Goal: Task Accomplishment & Management: Manage account settings

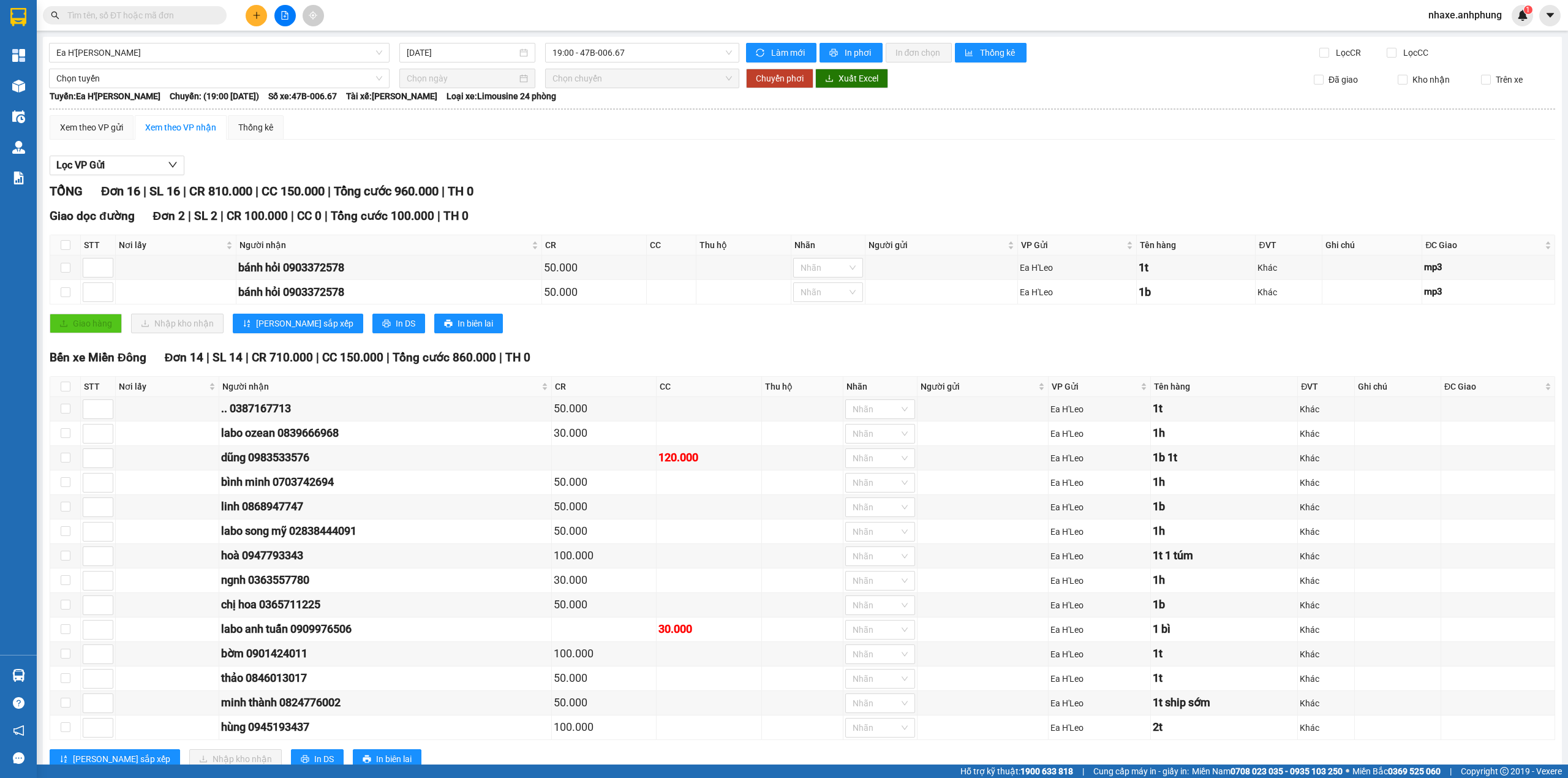
scroll to position [50, 0]
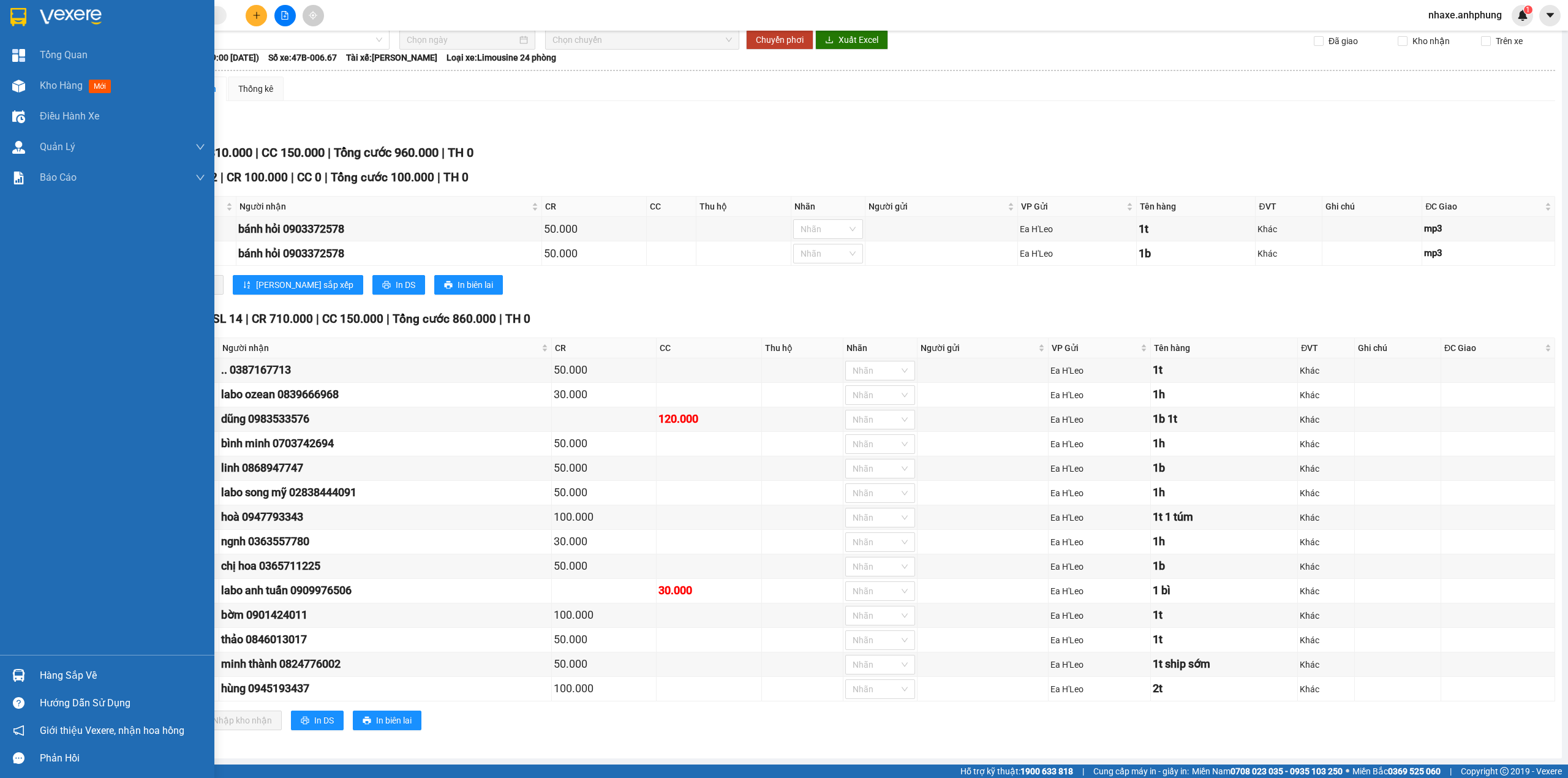
click at [54, 10] on img at bounding box center [70, 17] width 62 height 18
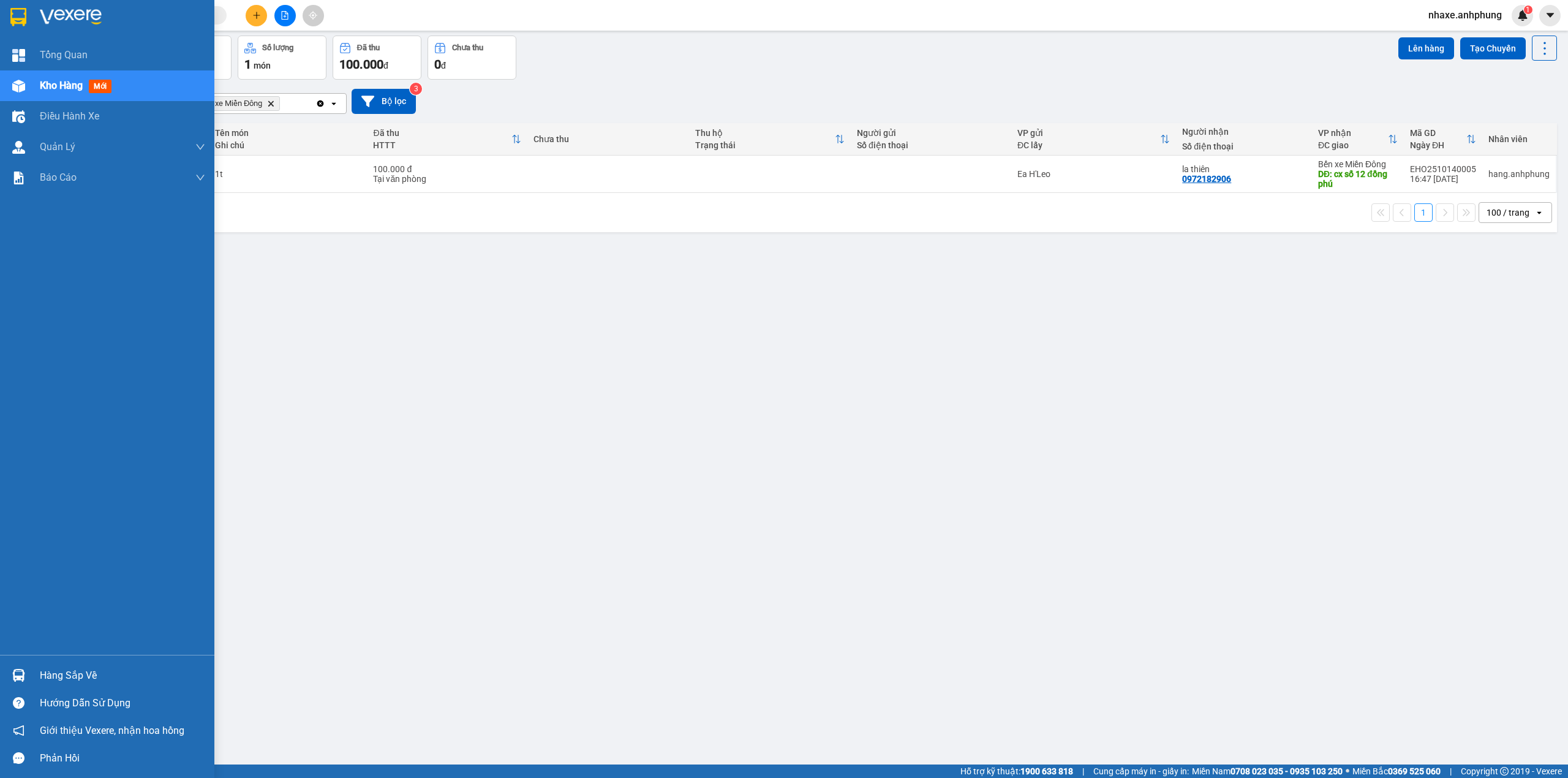
click at [101, 14] on img at bounding box center [70, 17] width 62 height 18
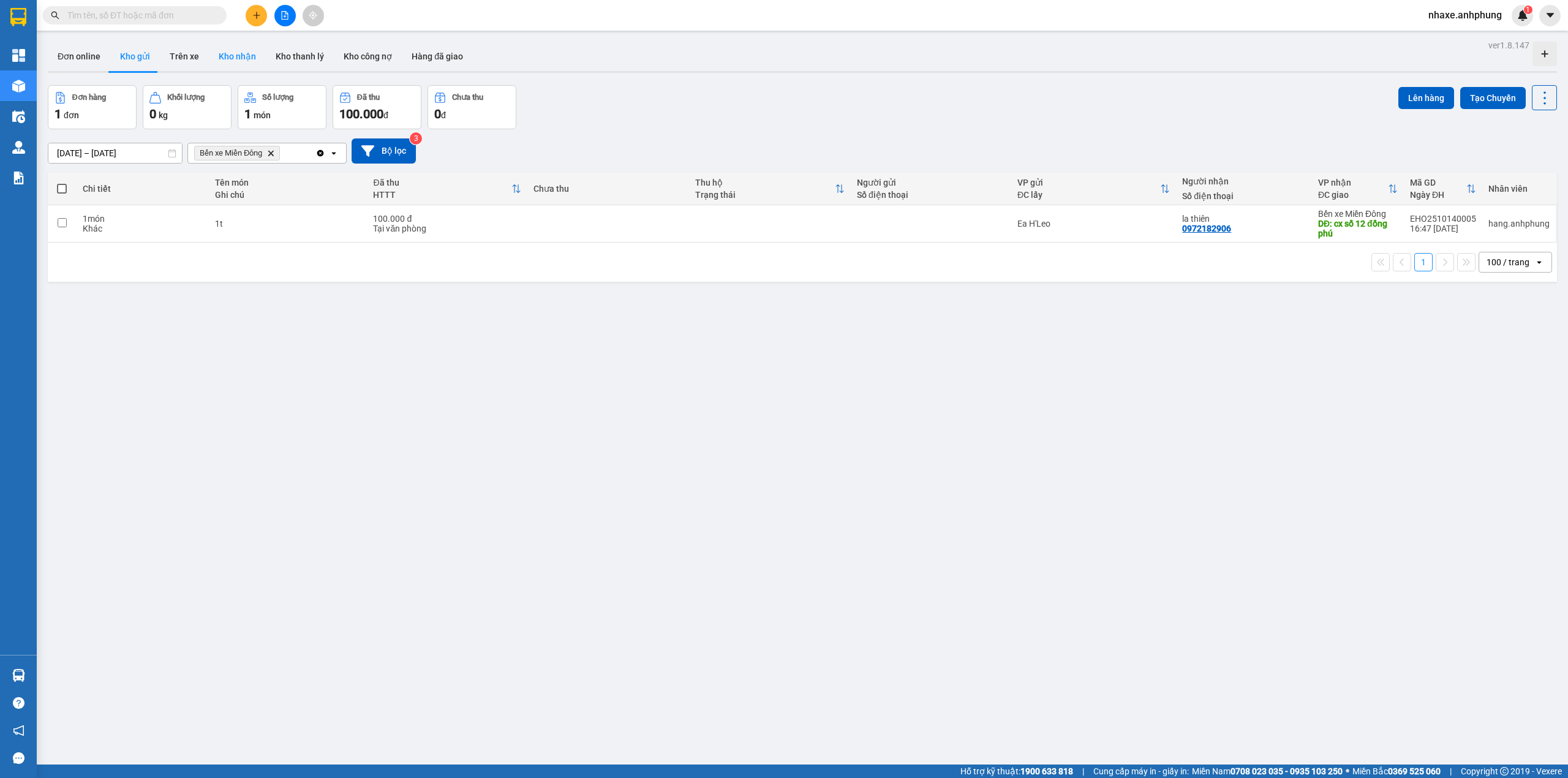
click at [226, 51] on button "Kho nhận" at bounding box center [237, 56] width 57 height 29
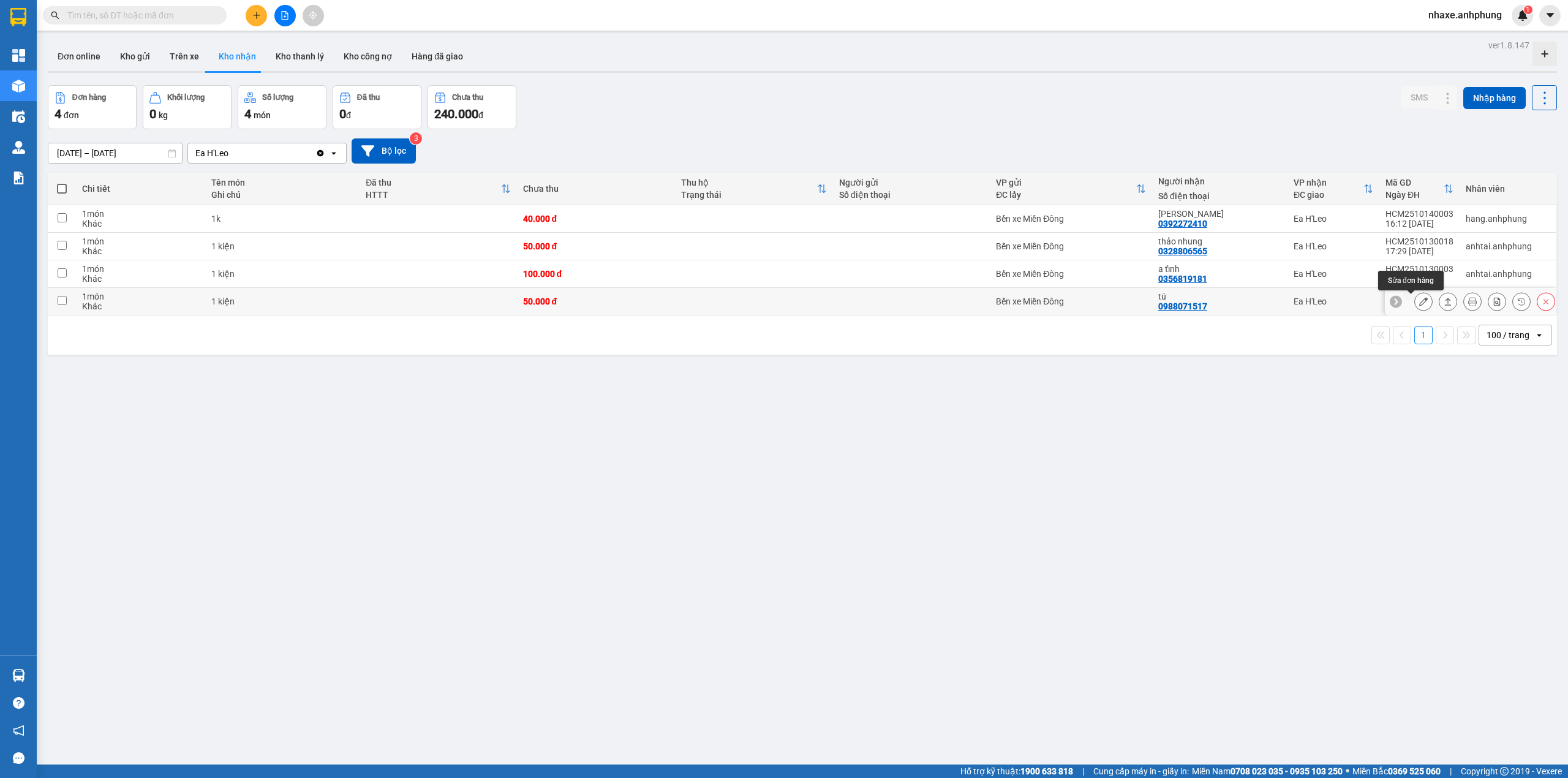
click at [1419, 302] on icon at bounding box center [1423, 301] width 8 height 8
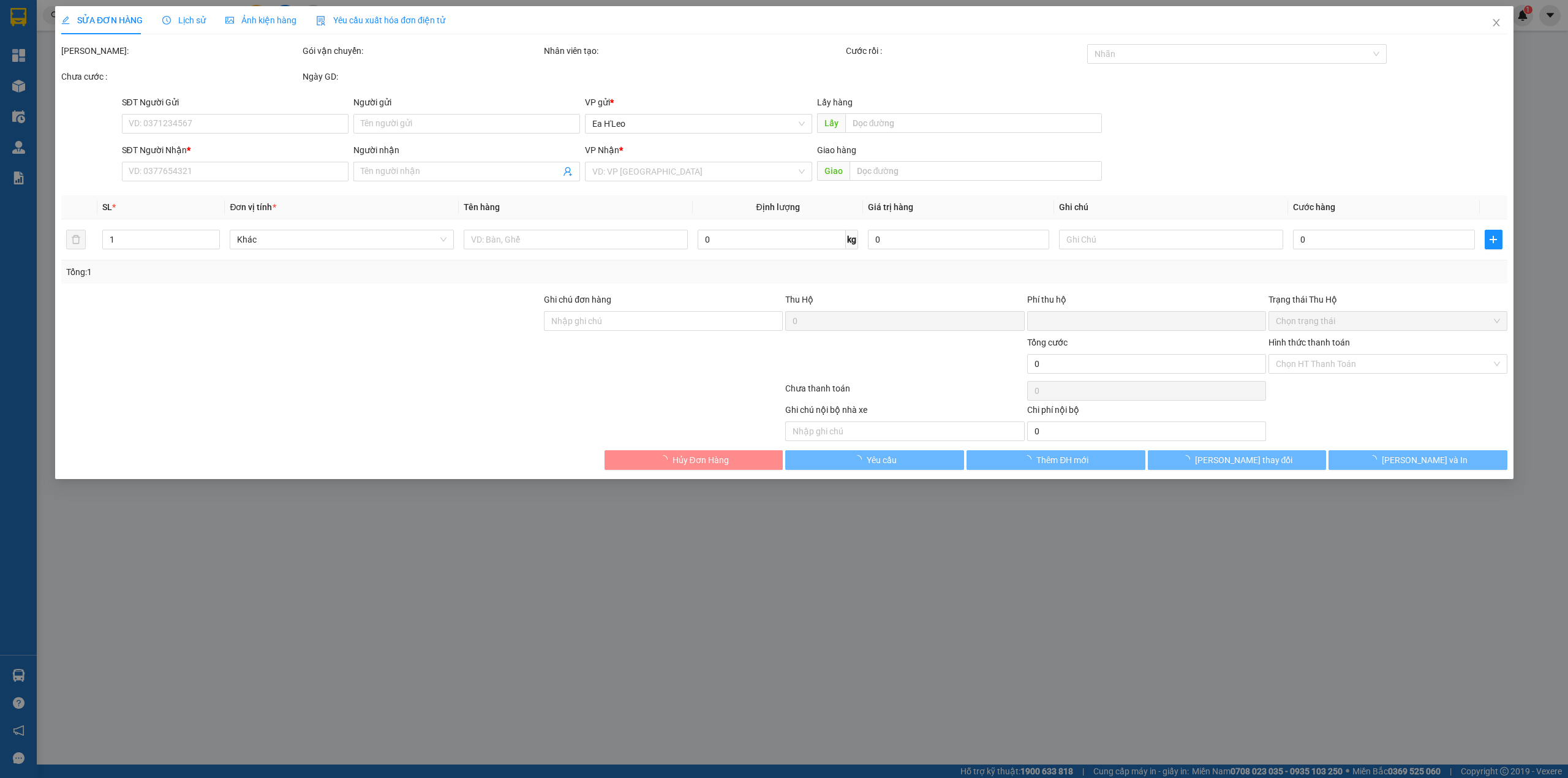
type input "0988071517"
type input "tú"
type input "0"
type input "50.000"
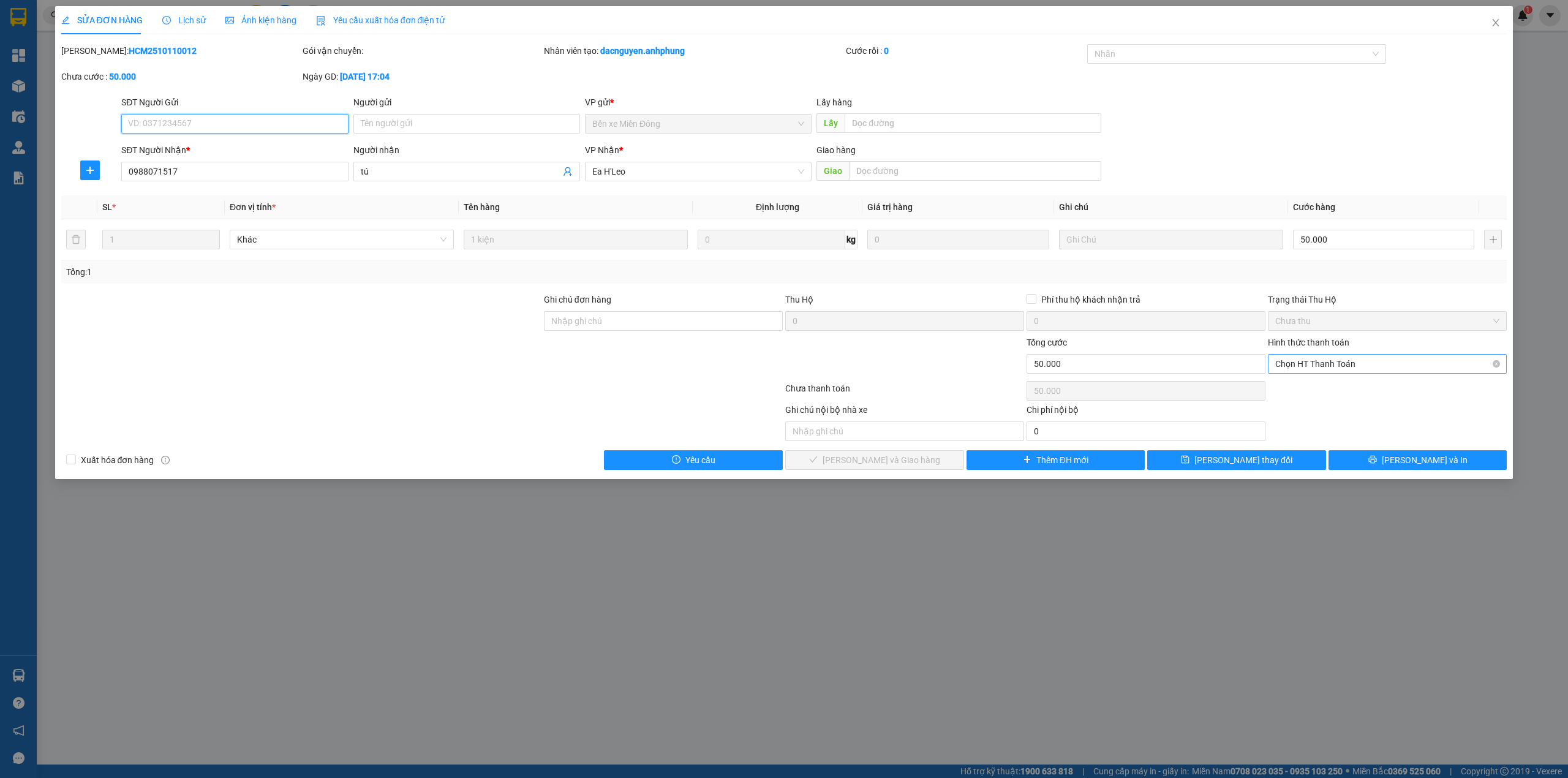
click at [1328, 366] on span "Chọn HT Thanh Toán" at bounding box center [1388, 364] width 225 height 18
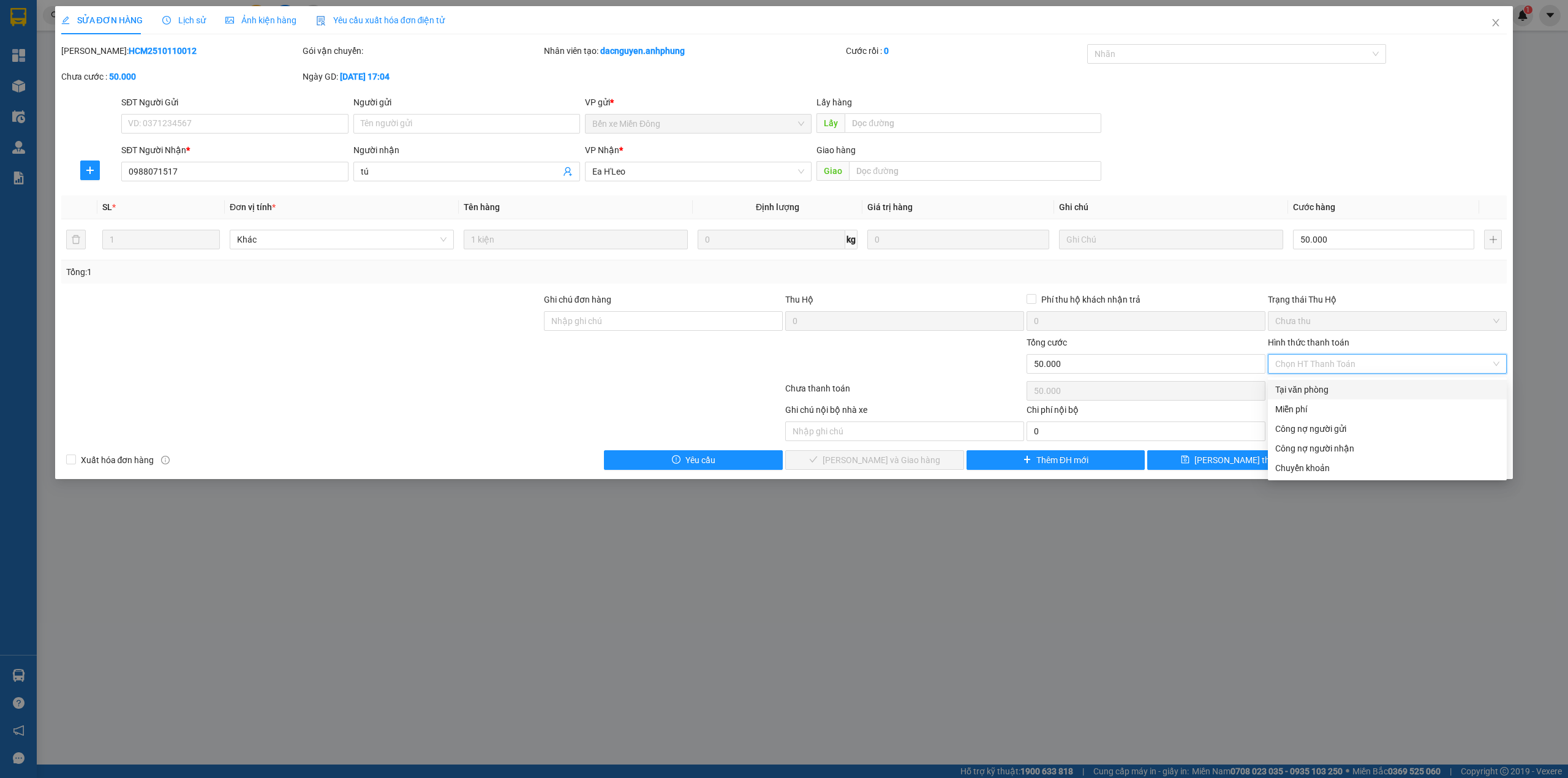
click at [1320, 390] on div "Tại văn phòng" at bounding box center [1388, 389] width 225 height 14
type input "0"
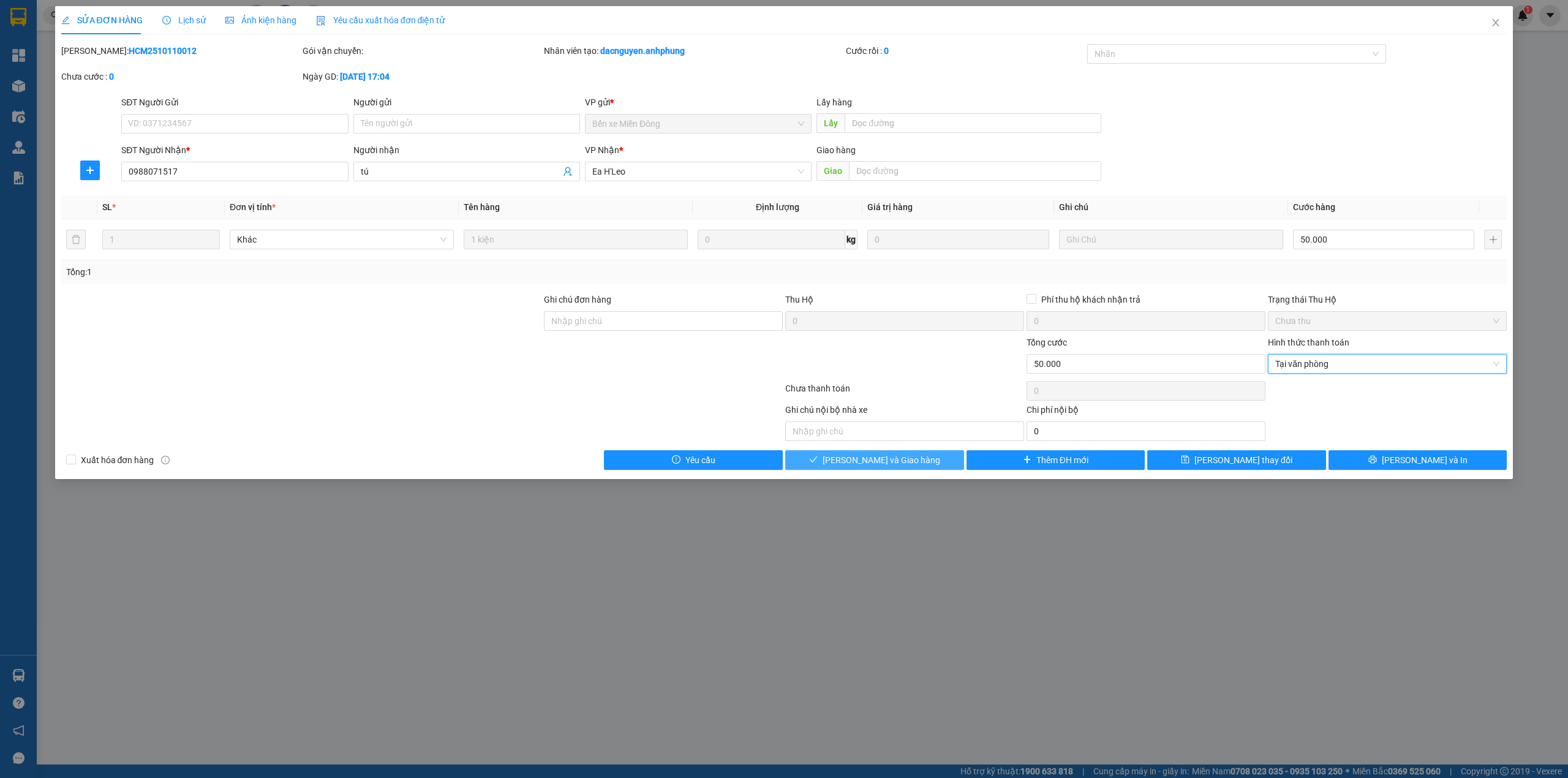
click at [914, 470] on button "[PERSON_NAME] và Giao hàng" at bounding box center [874, 459] width 179 height 19
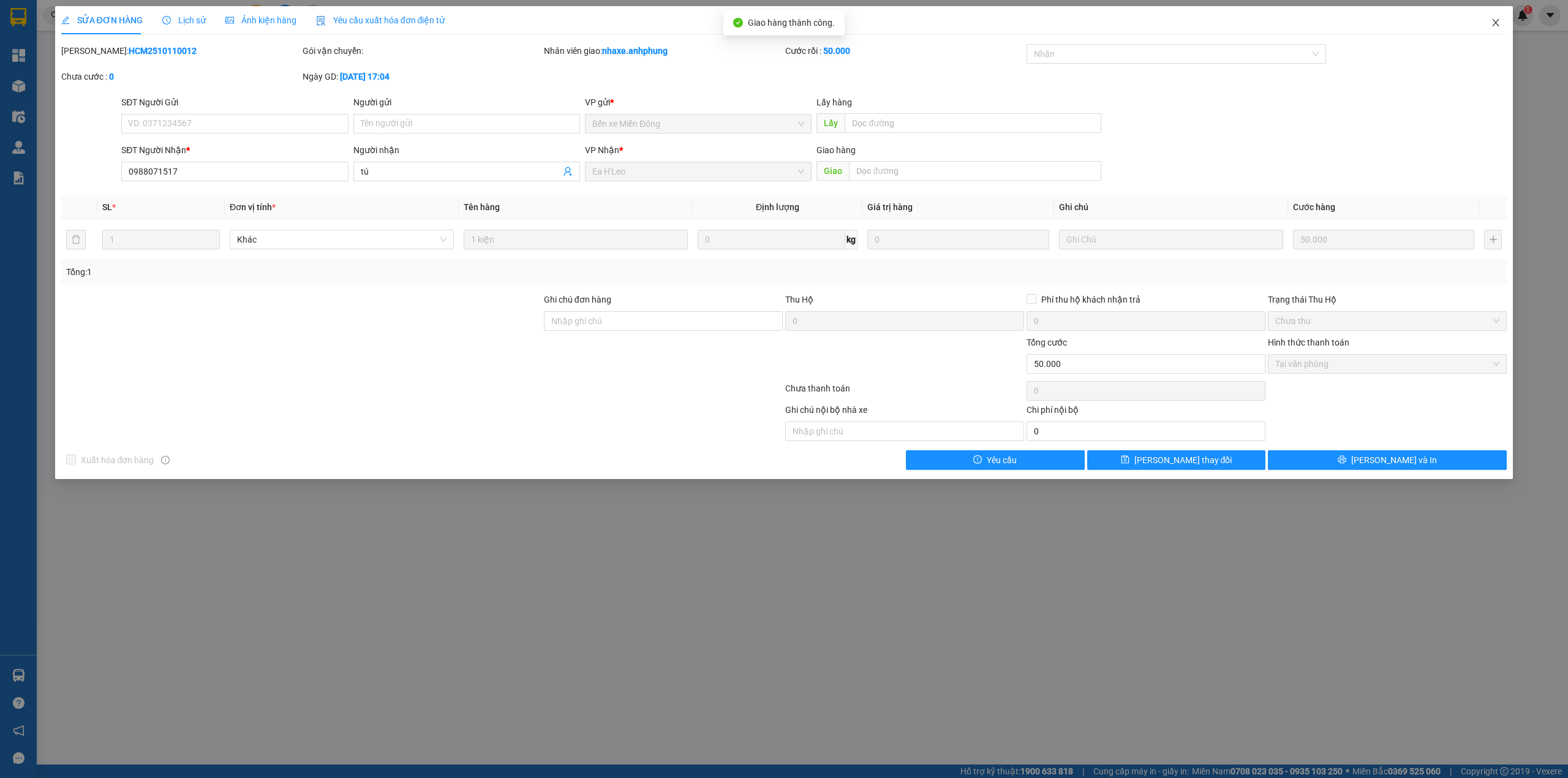
click at [1494, 25] on icon "close" at bounding box center [1495, 23] width 6 height 7
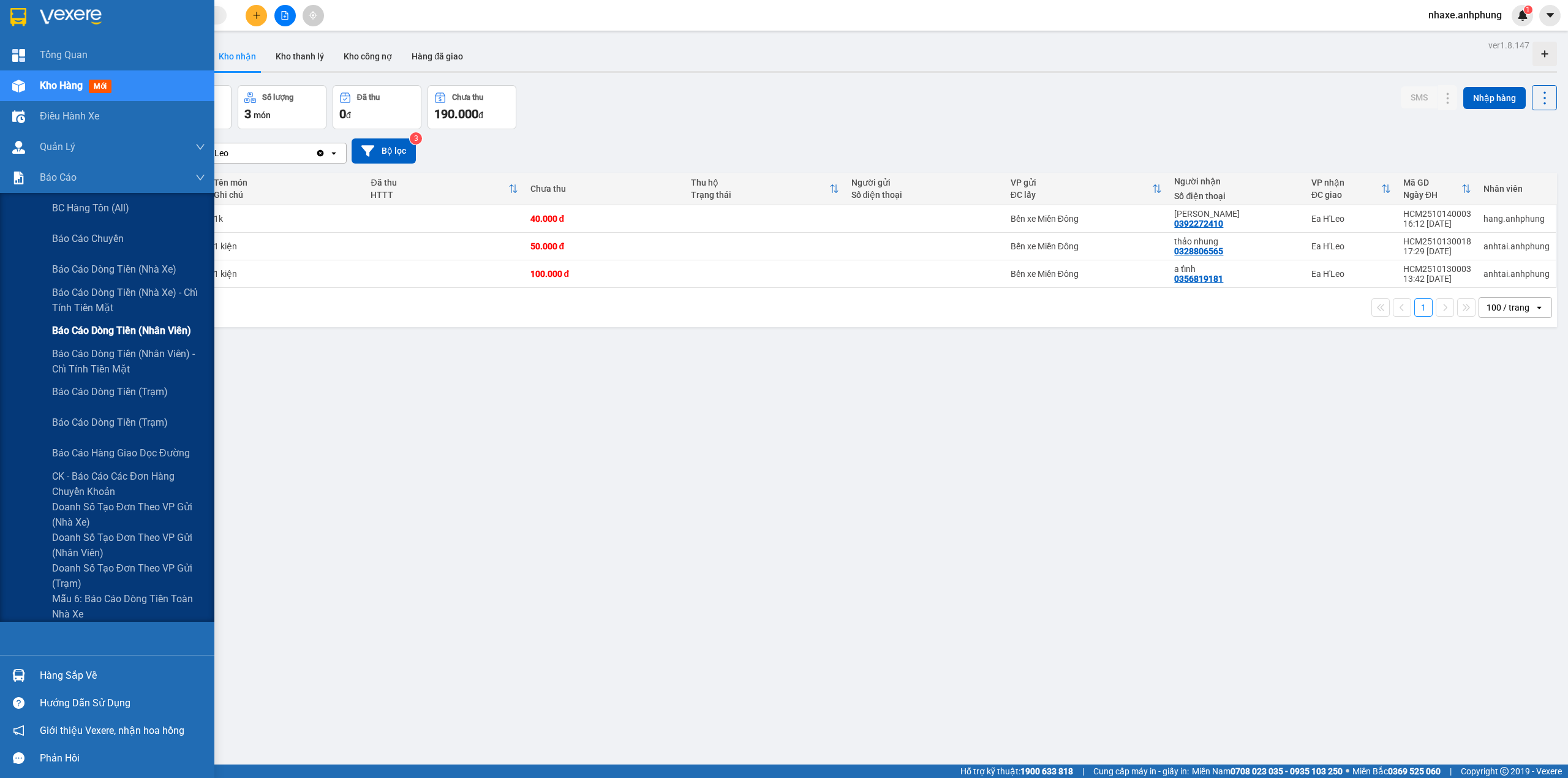
click at [140, 323] on span "Báo cáo dòng tiền (nhân viên)" at bounding box center [121, 331] width 139 height 16
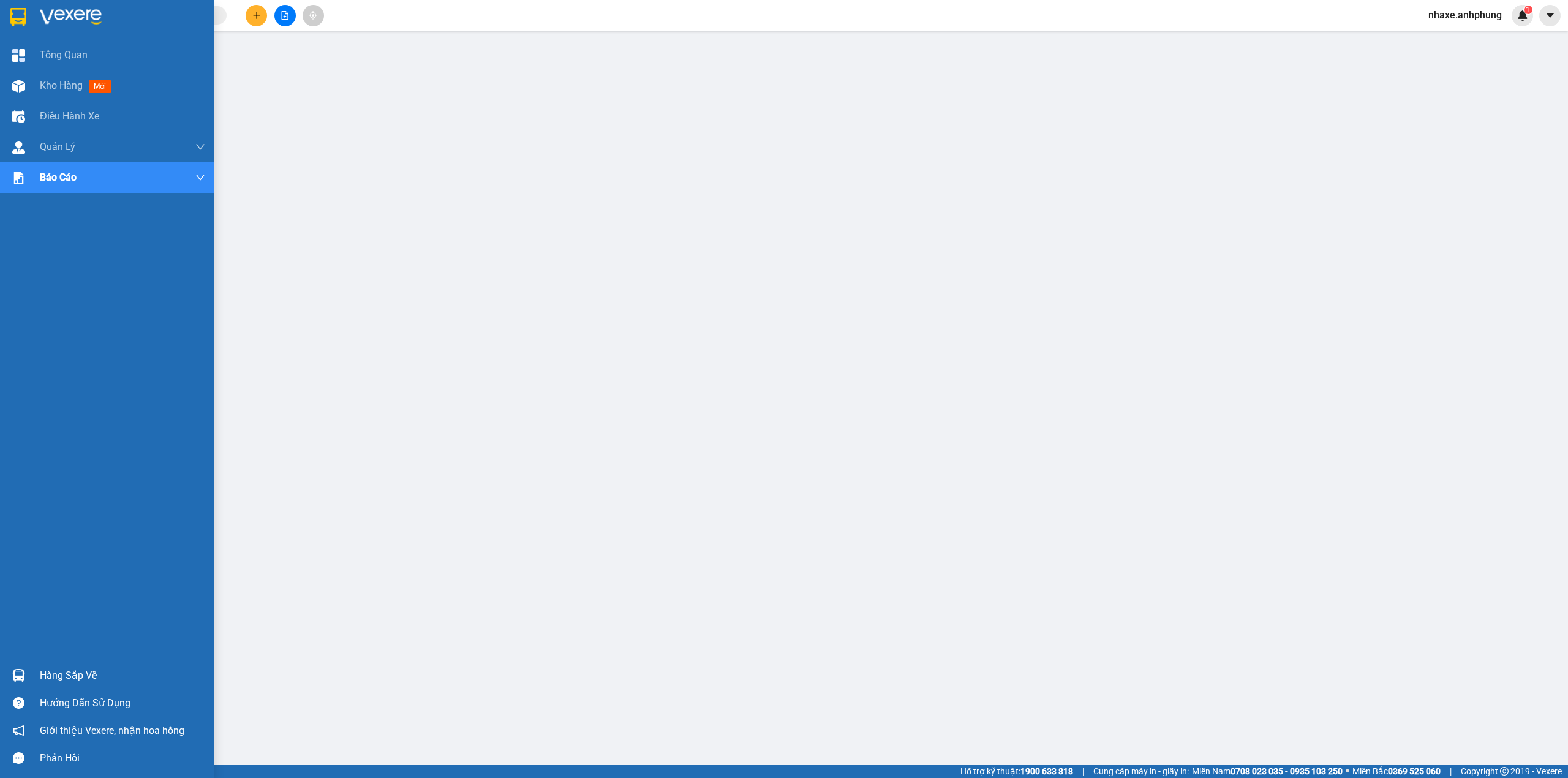
click at [47, 10] on img at bounding box center [70, 17] width 62 height 18
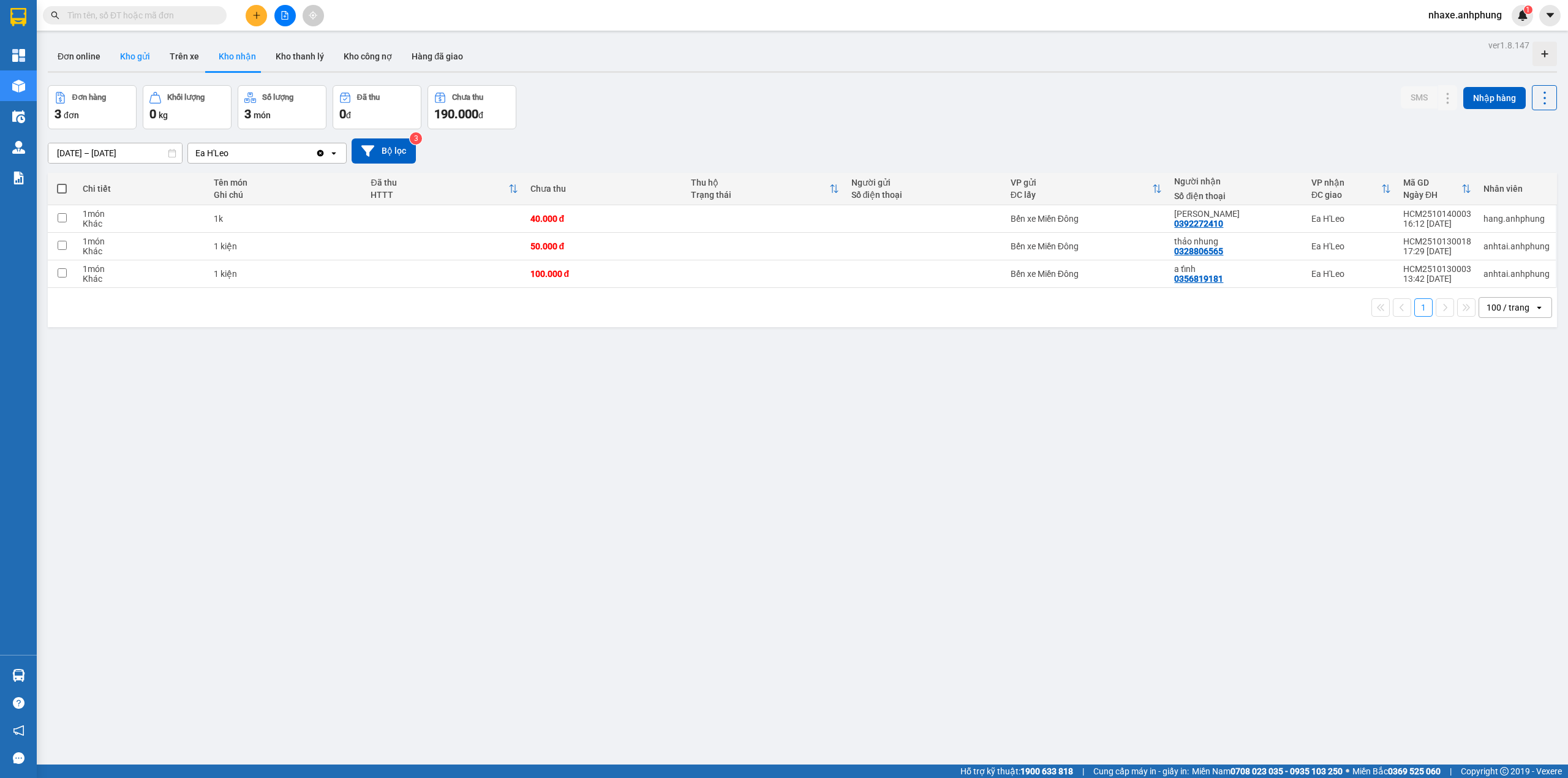
click at [144, 54] on button "Kho gửi" at bounding box center [135, 56] width 50 height 29
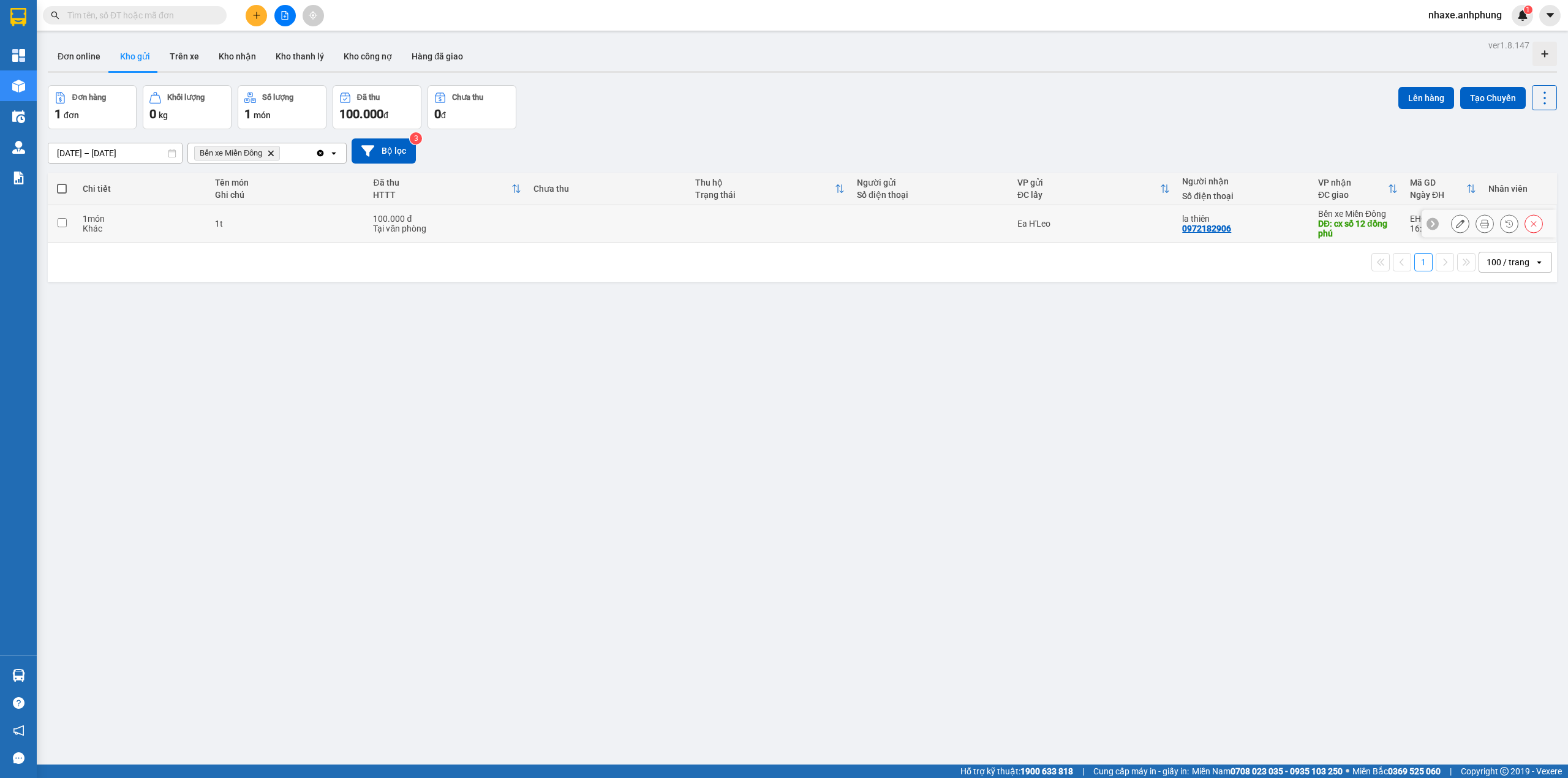
click at [66, 225] on input "checkbox" at bounding box center [63, 223] width 9 height 9
checkbox input "true"
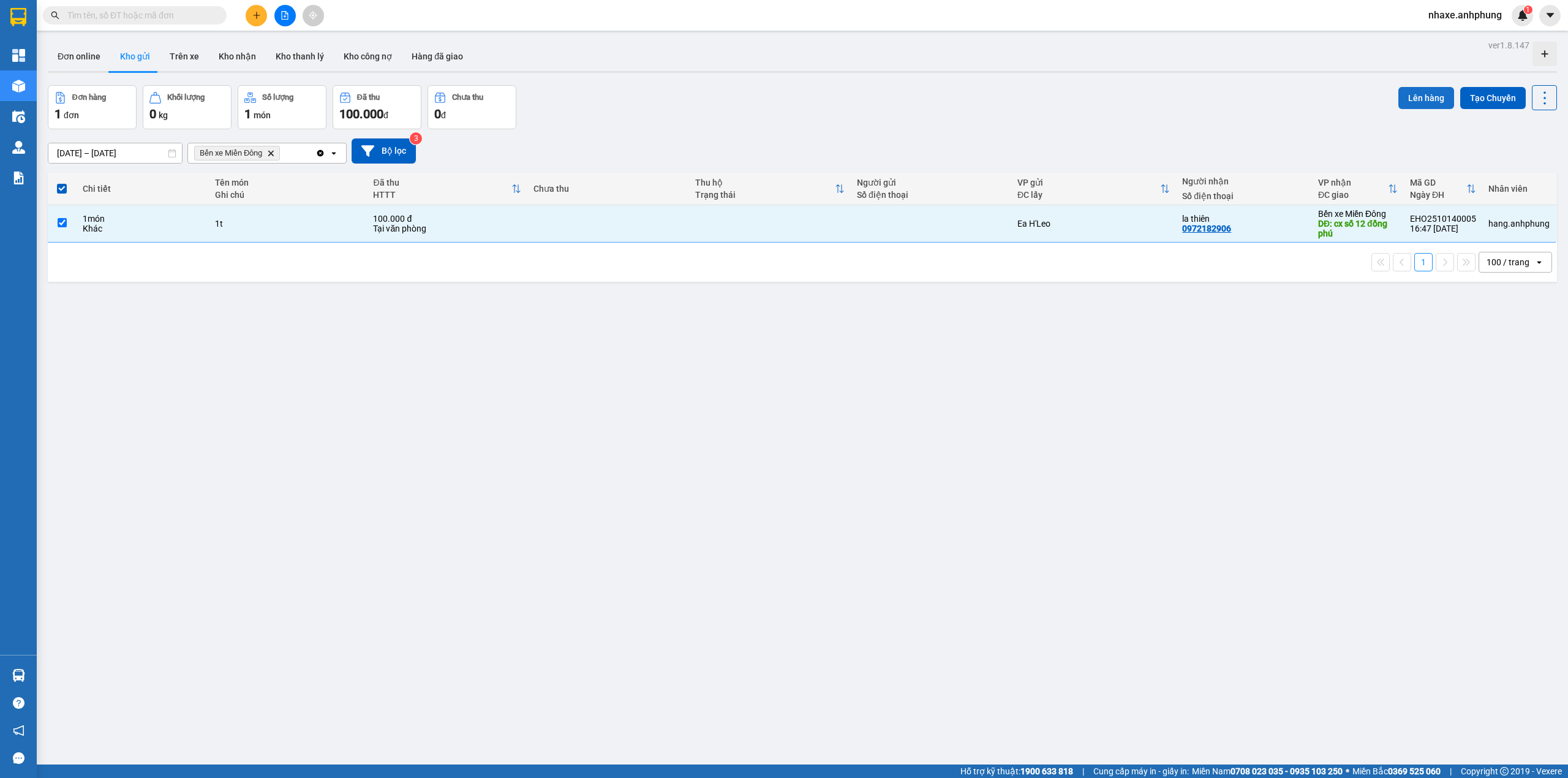
click at [1415, 102] on button "Lên hàng" at bounding box center [1426, 99] width 56 height 22
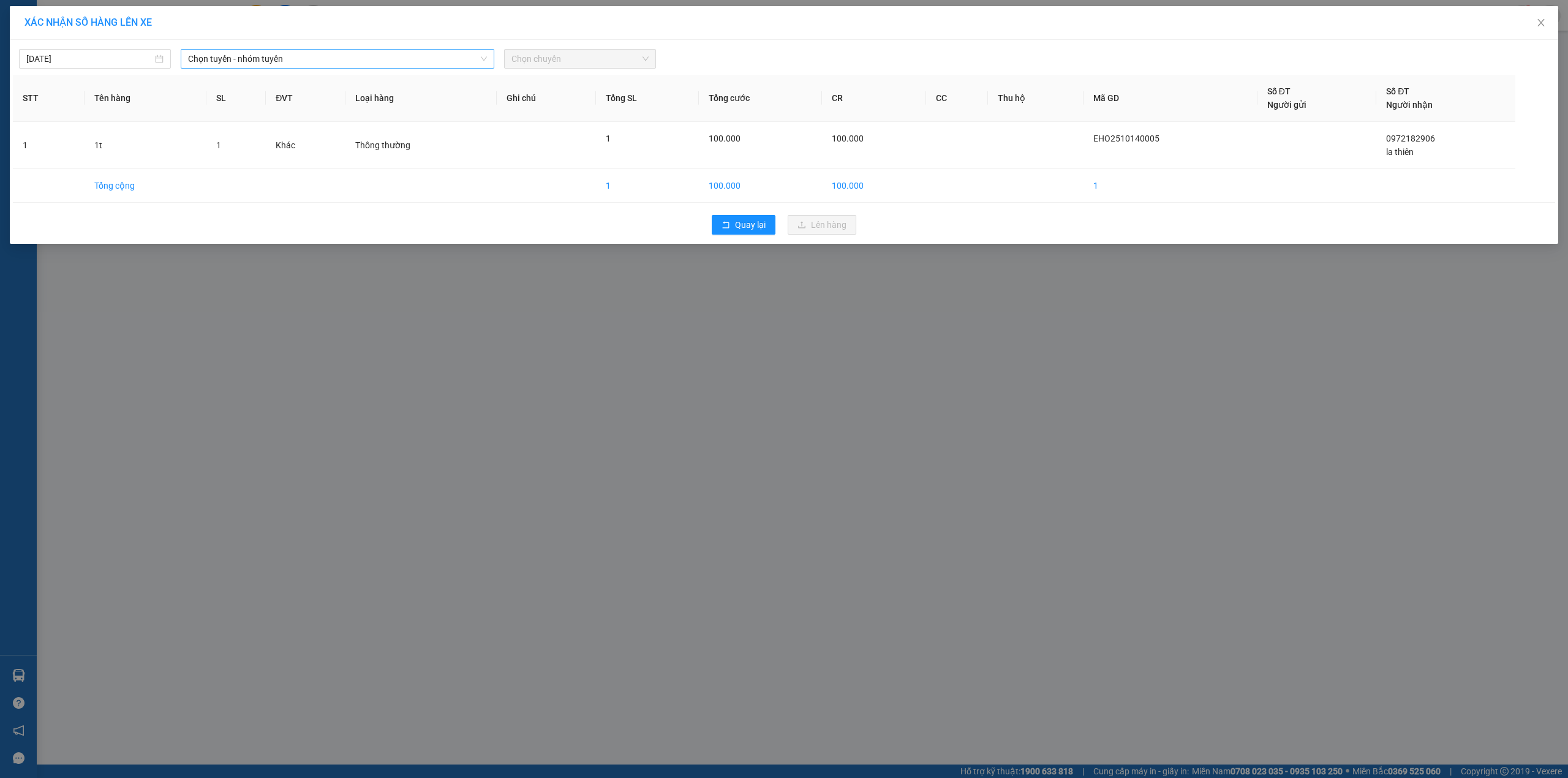
click at [272, 62] on span "Chọn tuyến - nhóm tuyến" at bounding box center [337, 59] width 299 height 18
click at [268, 120] on li "Ea H'[PERSON_NAME]" at bounding box center [337, 122] width 314 height 19
click at [581, 60] on span "Chọn chuyến" at bounding box center [580, 59] width 137 height 18
click at [582, 123] on div "21:00 - 47H-036.79" at bounding box center [559, 122] width 96 height 14
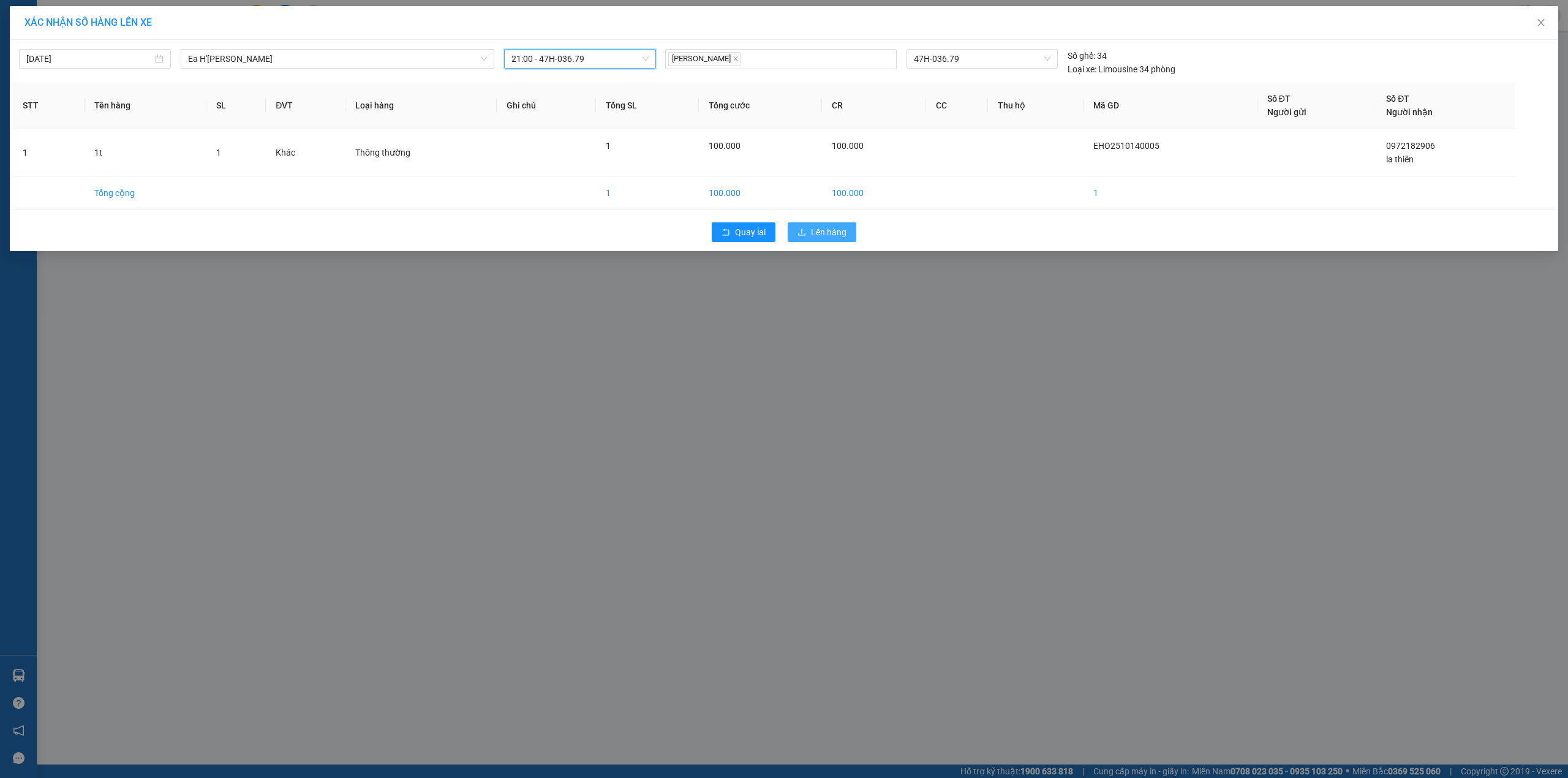
click at [820, 236] on span "Lên hàng" at bounding box center [828, 232] width 36 height 14
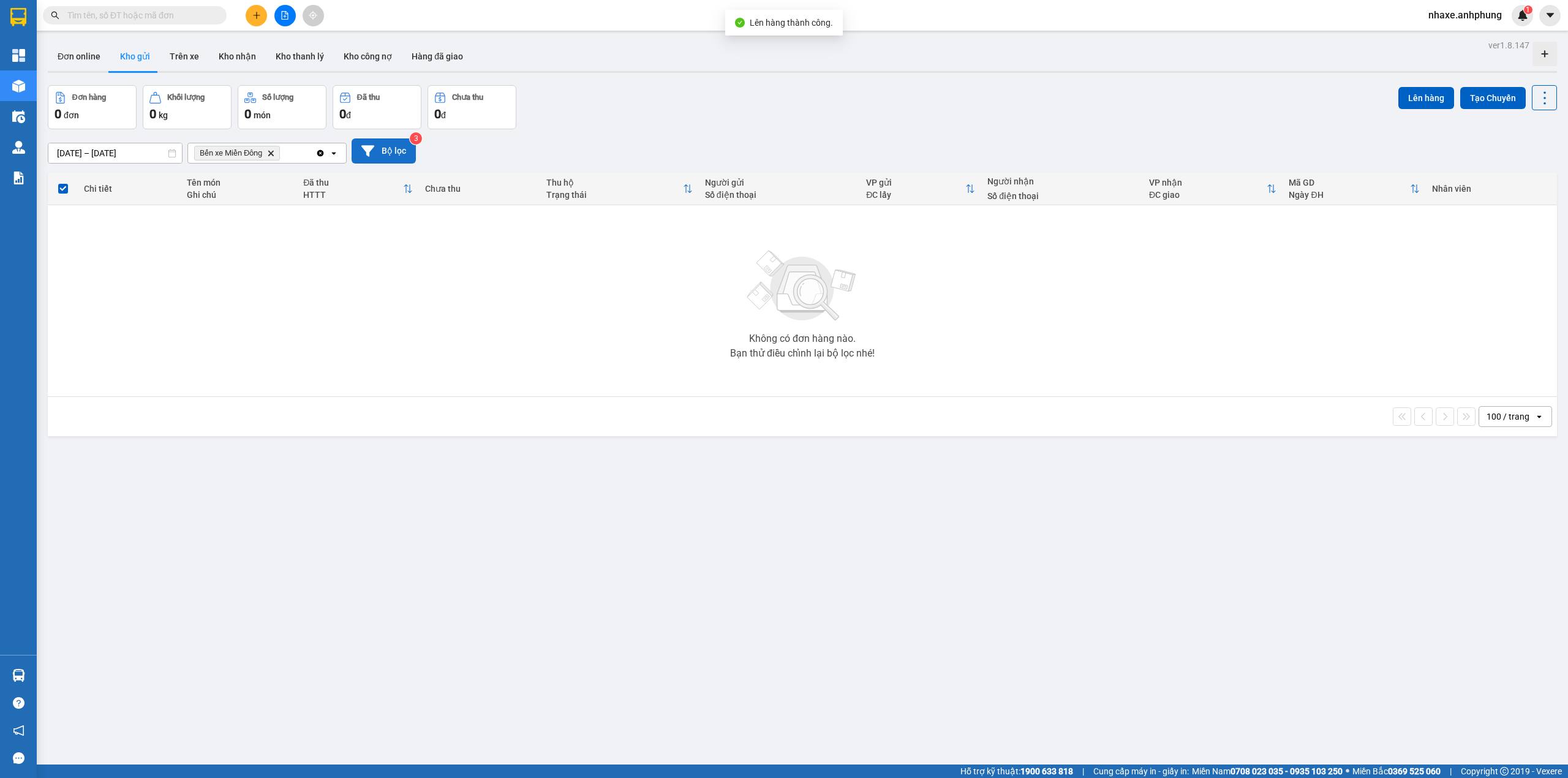
click at [393, 159] on button "Bộ lọc" at bounding box center [384, 150] width 64 height 25
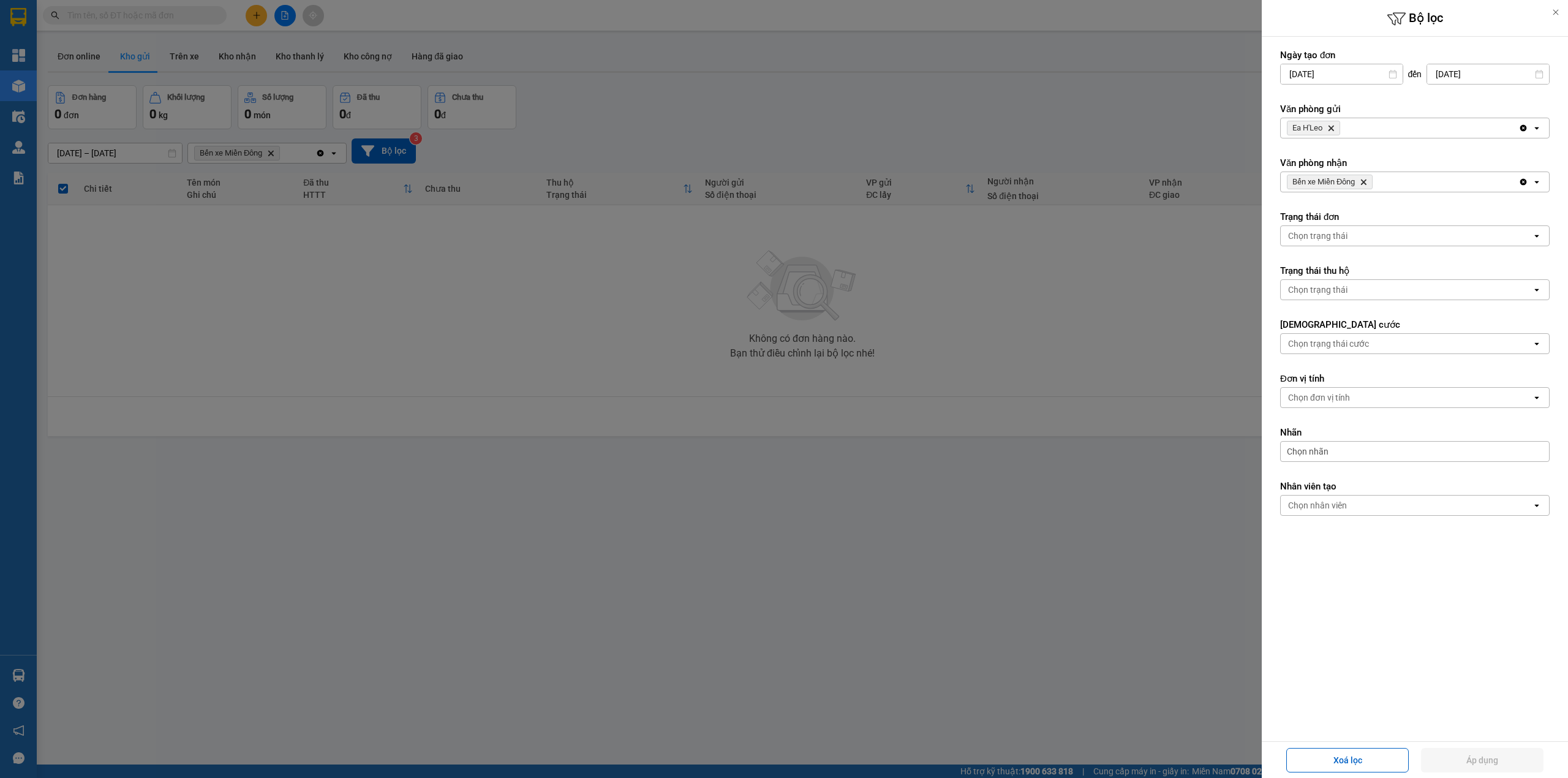
click at [1333, 125] on icon "Delete" at bounding box center [1332, 128] width 7 height 7
click at [1333, 125] on div "Chọn văn phòng" at bounding box center [1320, 127] width 63 height 12
click at [1324, 149] on span "Bến xe Miền Đông" at bounding box center [1327, 155] width 75 height 12
click at [1367, 184] on icon "Delete" at bounding box center [1364, 182] width 7 height 7
click at [1367, 184] on div "Chọn văn phòng" at bounding box center [1406, 181] width 251 height 19
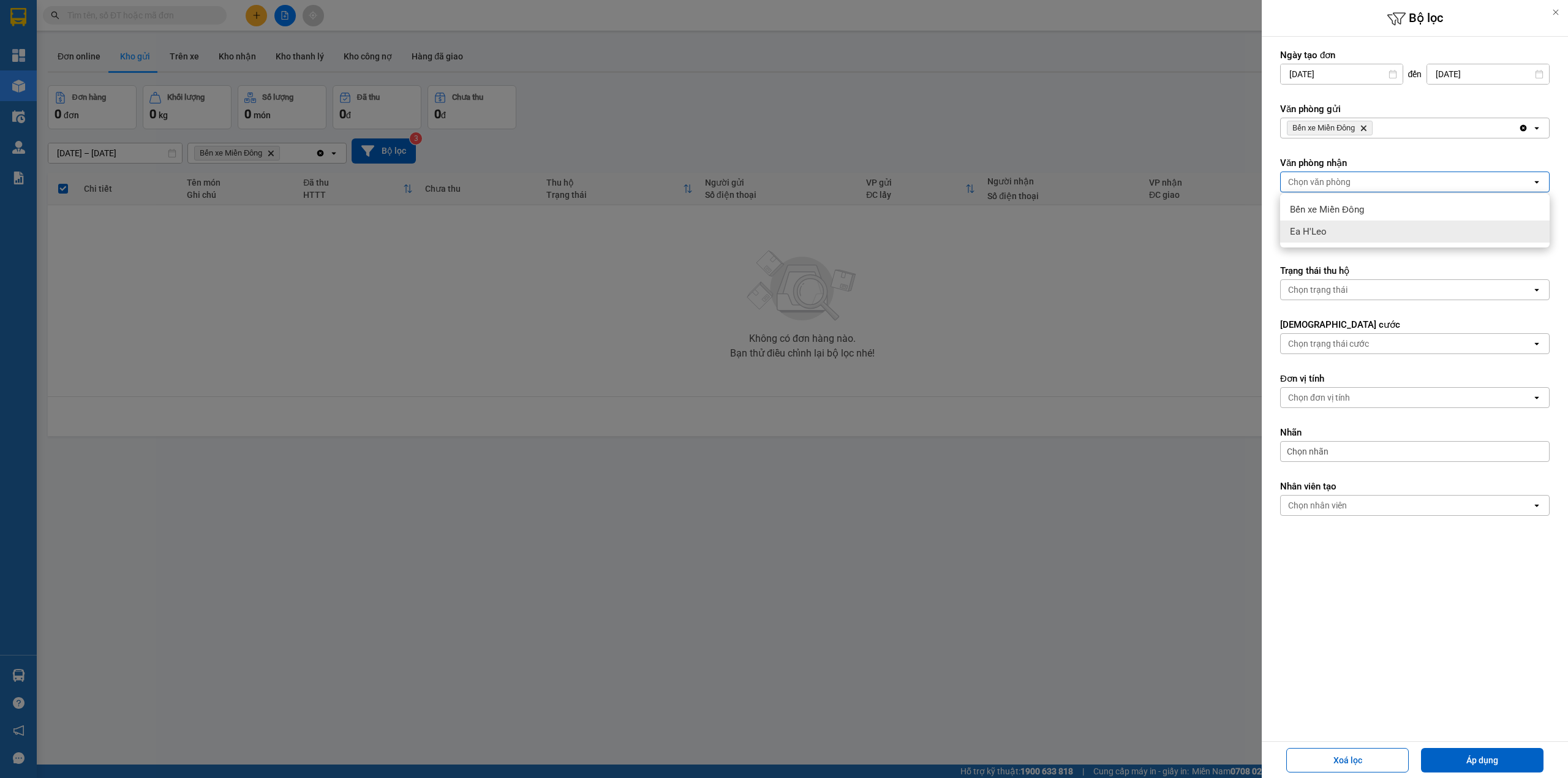
click at [1358, 228] on div "Ea H'Leo" at bounding box center [1414, 232] width 270 height 22
click at [1485, 761] on button "Áp dụng" at bounding box center [1482, 761] width 122 height 25
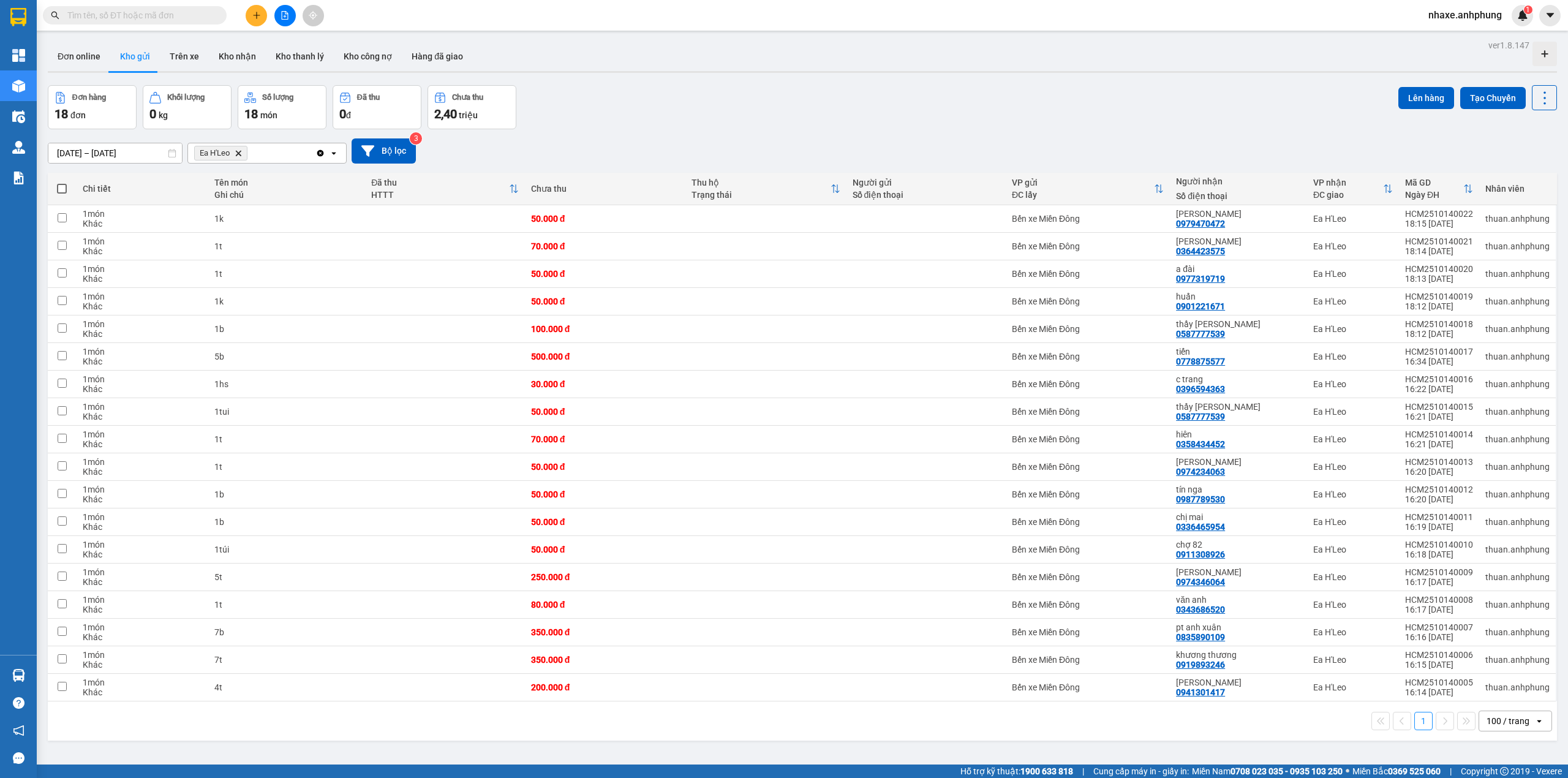
click at [60, 190] on span at bounding box center [62, 189] width 10 height 10
click at [62, 182] on input "checkbox" at bounding box center [62, 182] width 0 height 0
checkbox input "true"
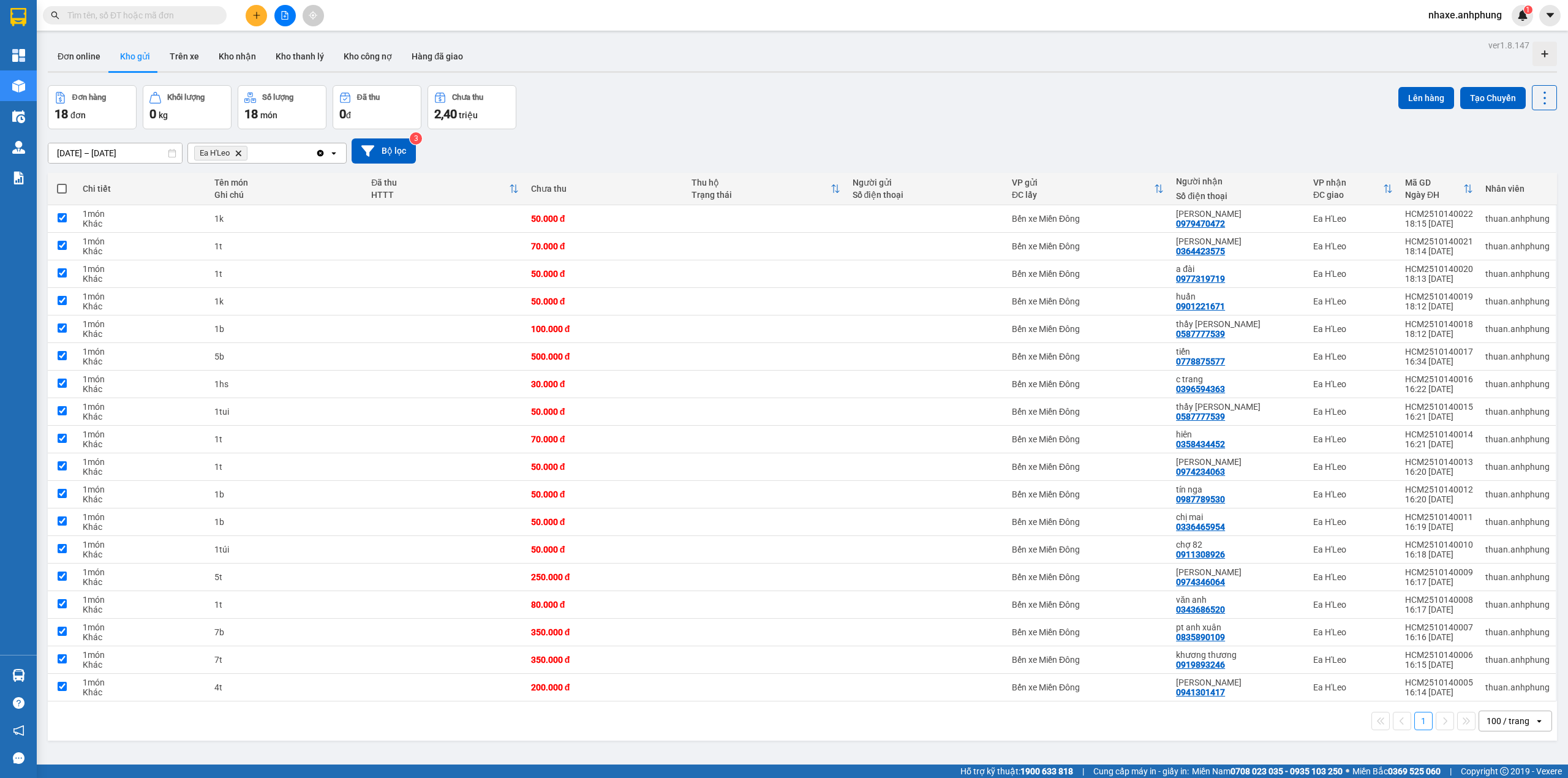
checkbox input "true"
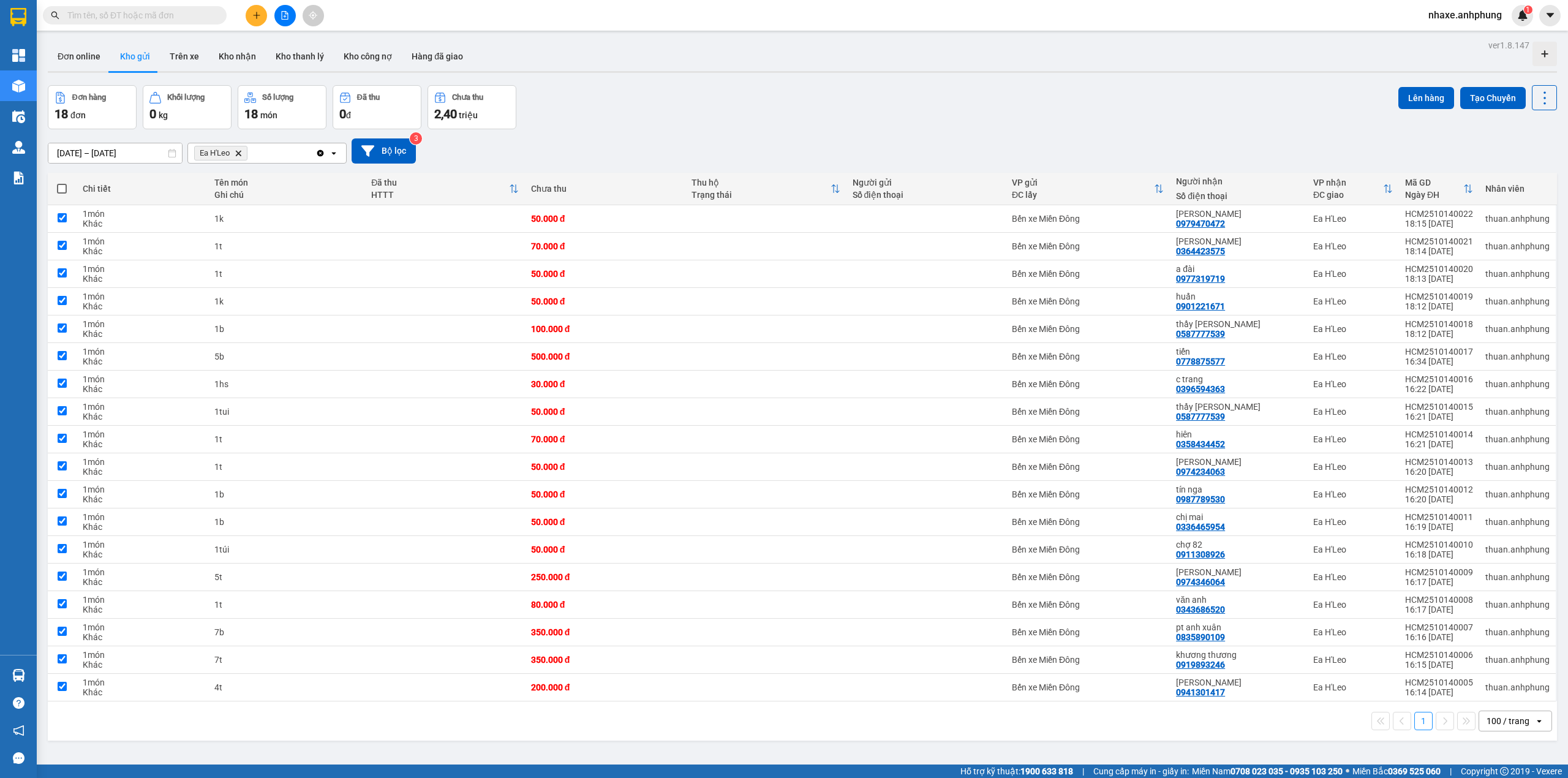
checkbox input "true"
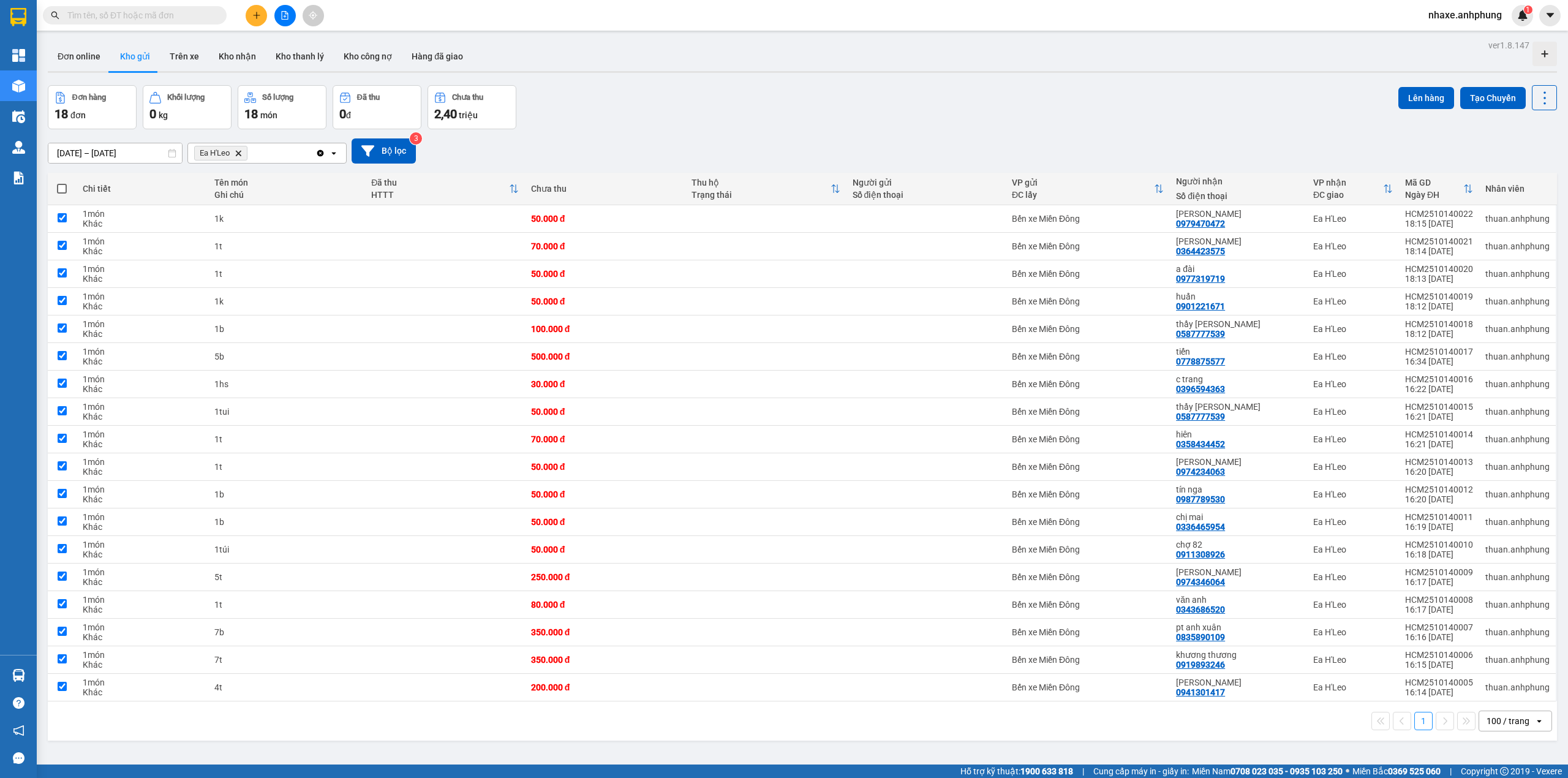
checkbox input "true"
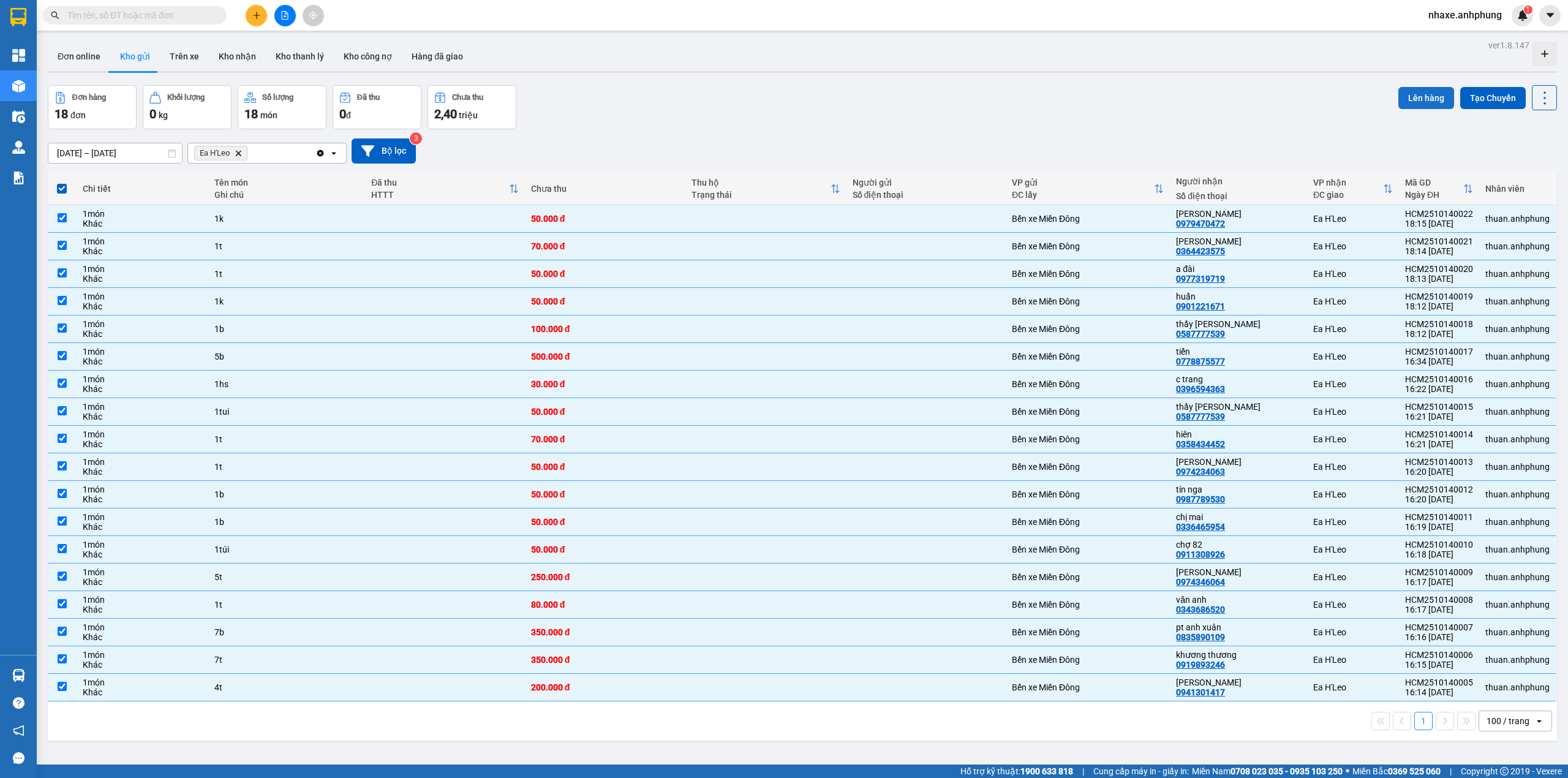
click at [1408, 99] on button "Lên hàng" at bounding box center [1426, 99] width 56 height 22
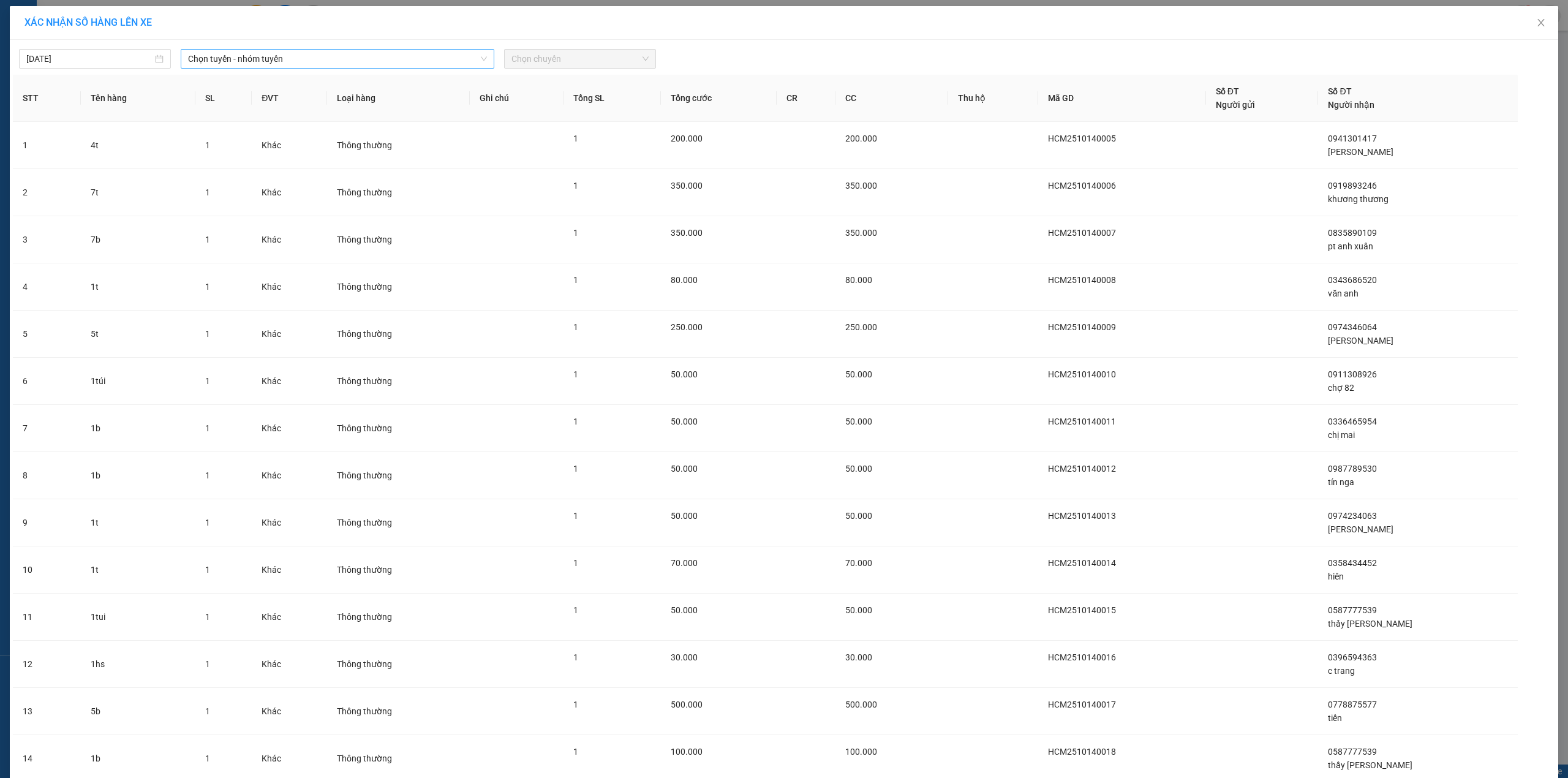
click at [300, 59] on span "Chọn tuyến - nhóm tuyến" at bounding box center [337, 59] width 299 height 18
click at [266, 145] on li "[PERSON_NAME] - Ea [PERSON_NAME]" at bounding box center [336, 142] width 312 height 19
click at [539, 59] on span "Chọn chuyến" at bounding box center [580, 59] width 137 height 18
click at [569, 108] on div "19:30 - 47B-029.87" at bounding box center [555, 103] width 96 height 14
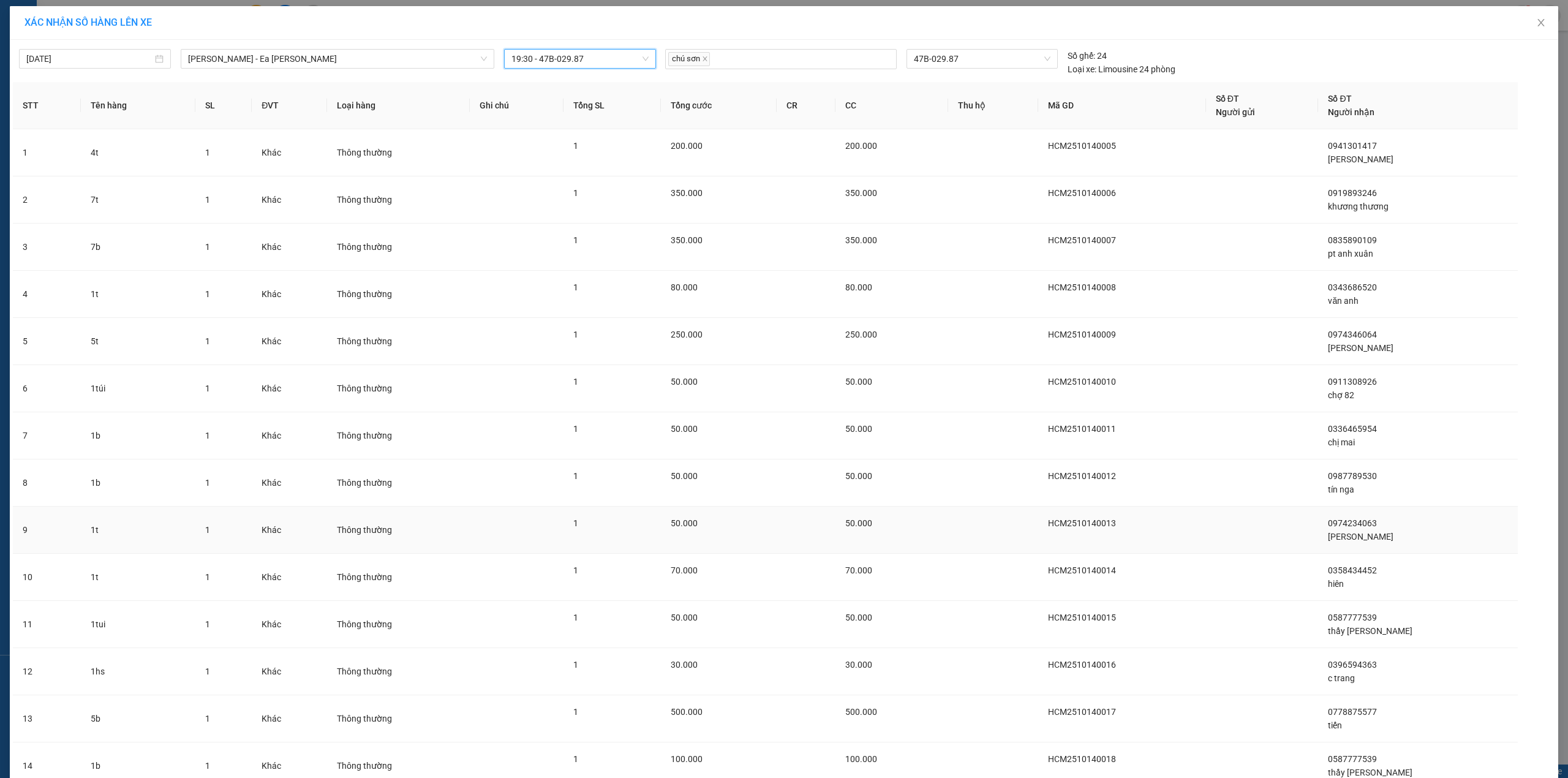
scroll to position [295, 0]
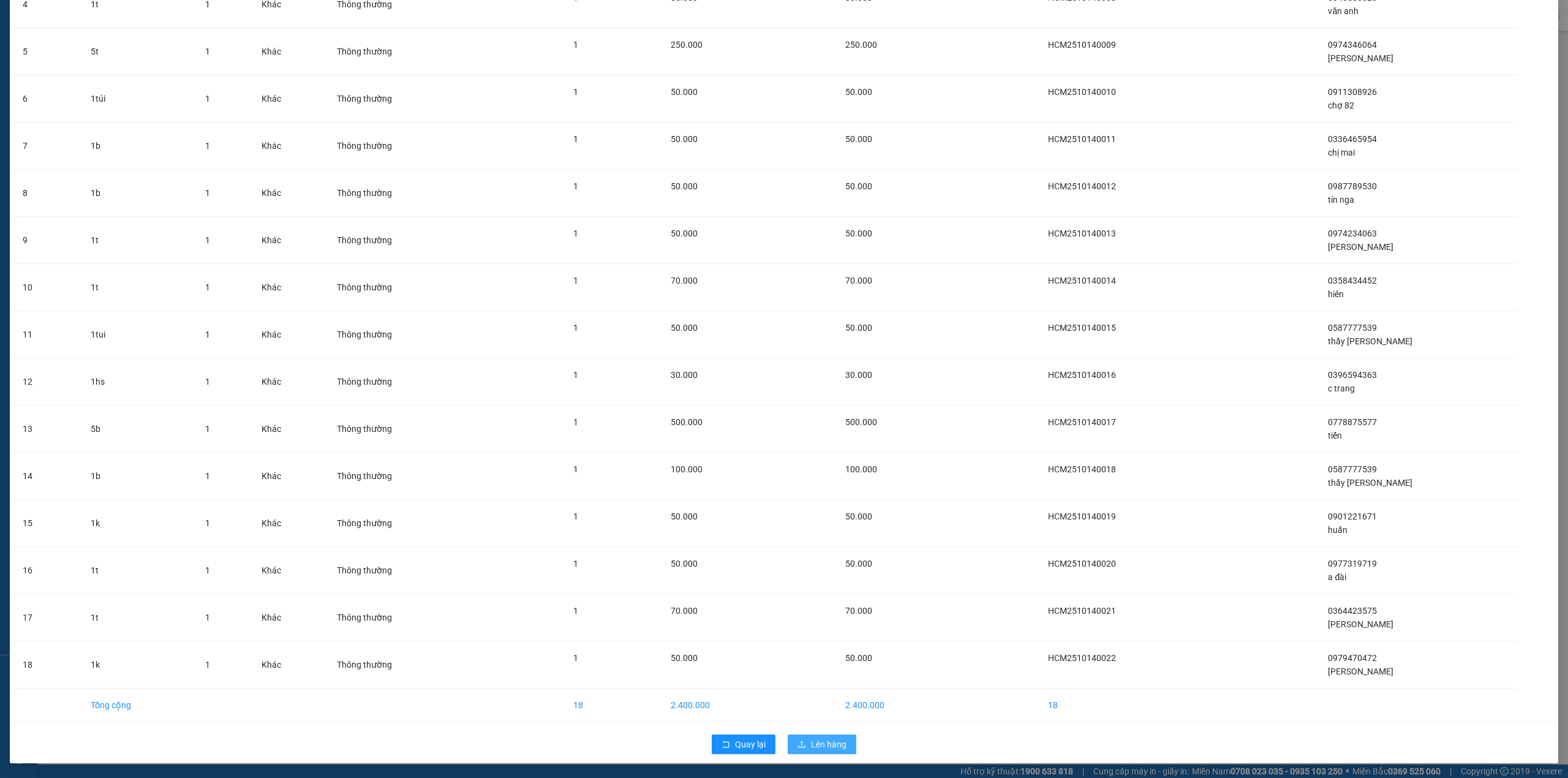
click at [827, 739] on span "Lên hàng" at bounding box center [828, 745] width 36 height 14
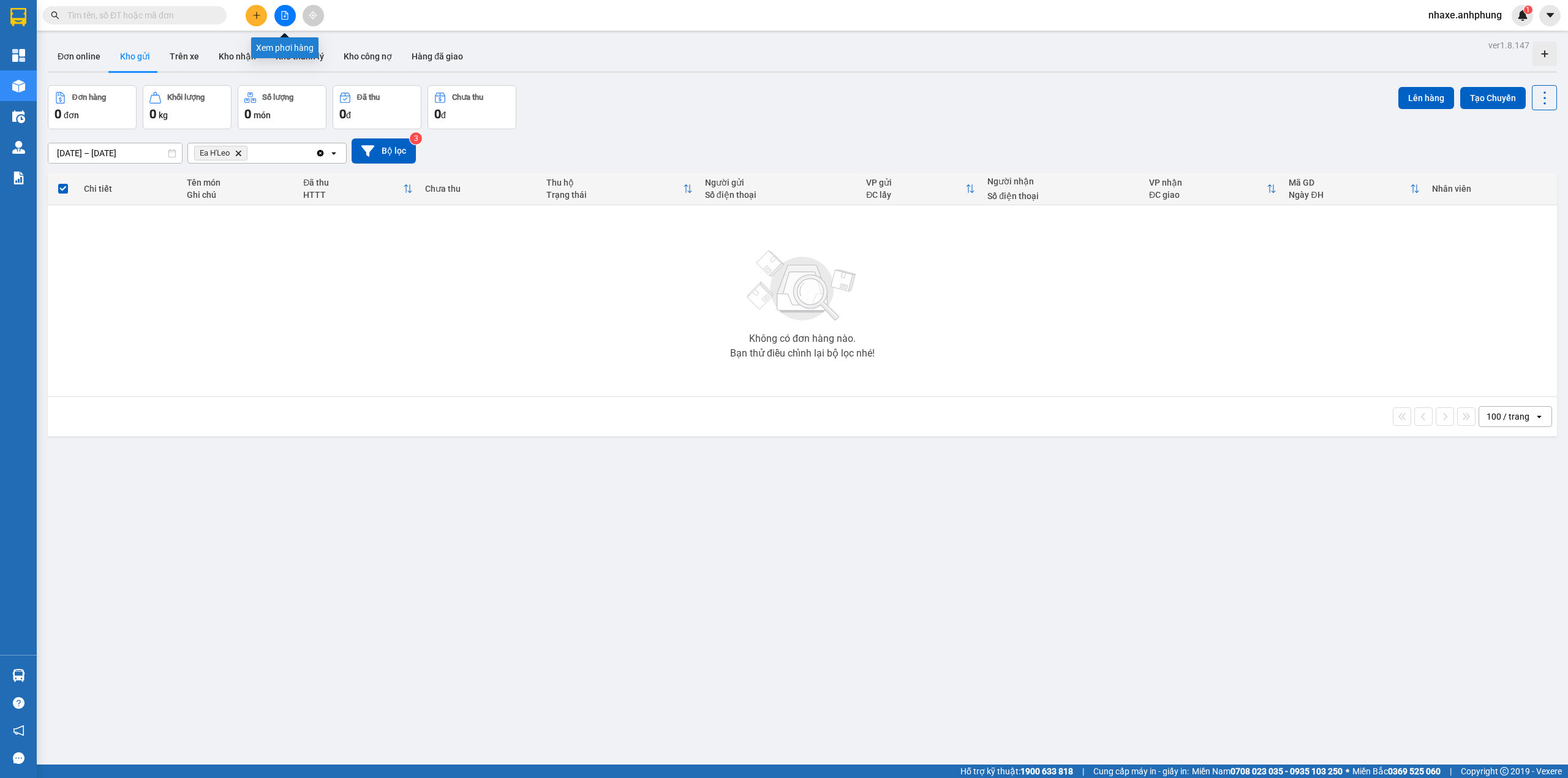
click at [282, 8] on button at bounding box center [284, 15] width 21 height 21
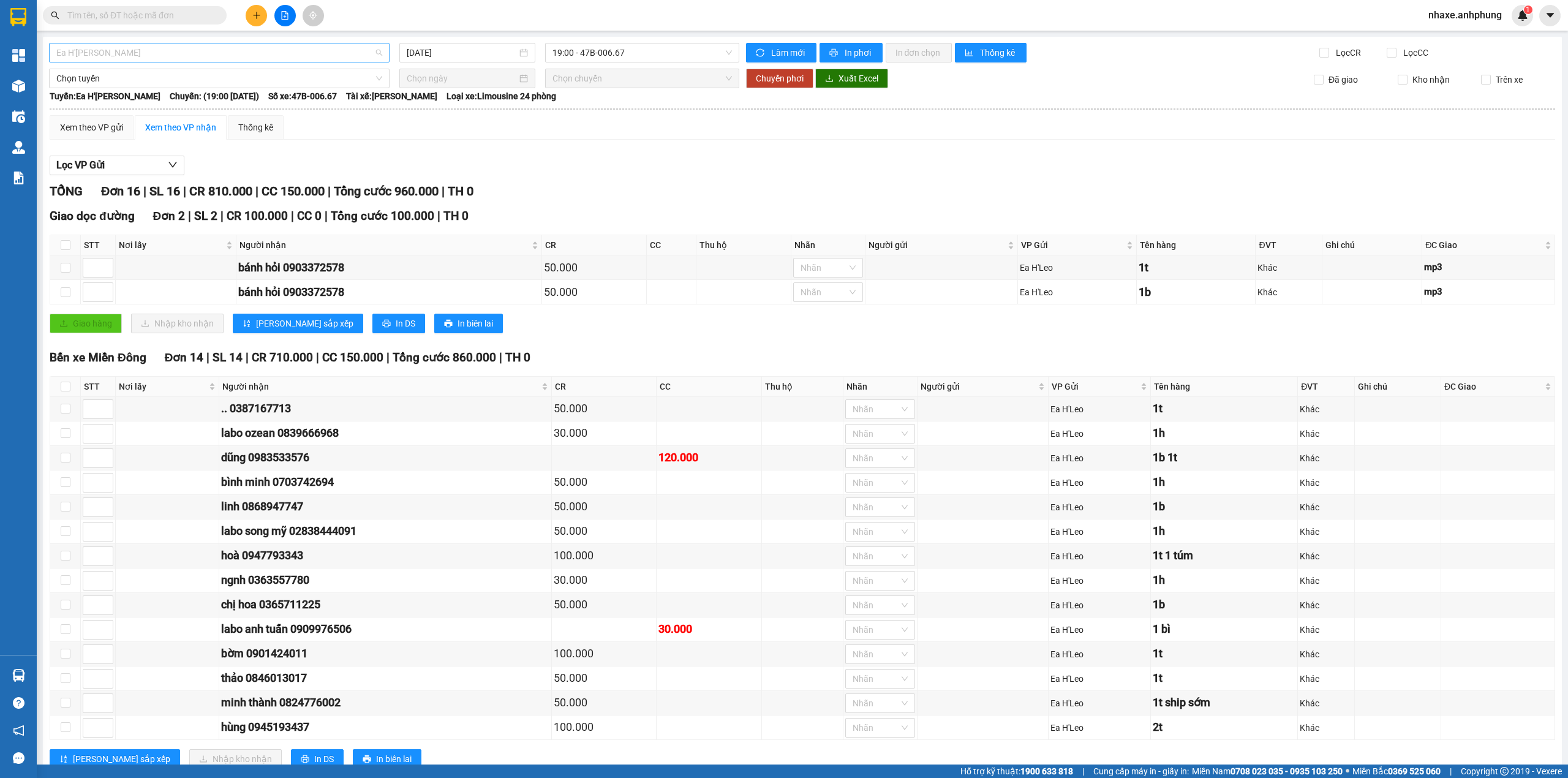
click at [182, 52] on span "Ea H'[PERSON_NAME]" at bounding box center [219, 52] width 326 height 18
click at [144, 118] on div "[PERSON_NAME] - Ea [PERSON_NAME]" at bounding box center [217, 116] width 323 height 14
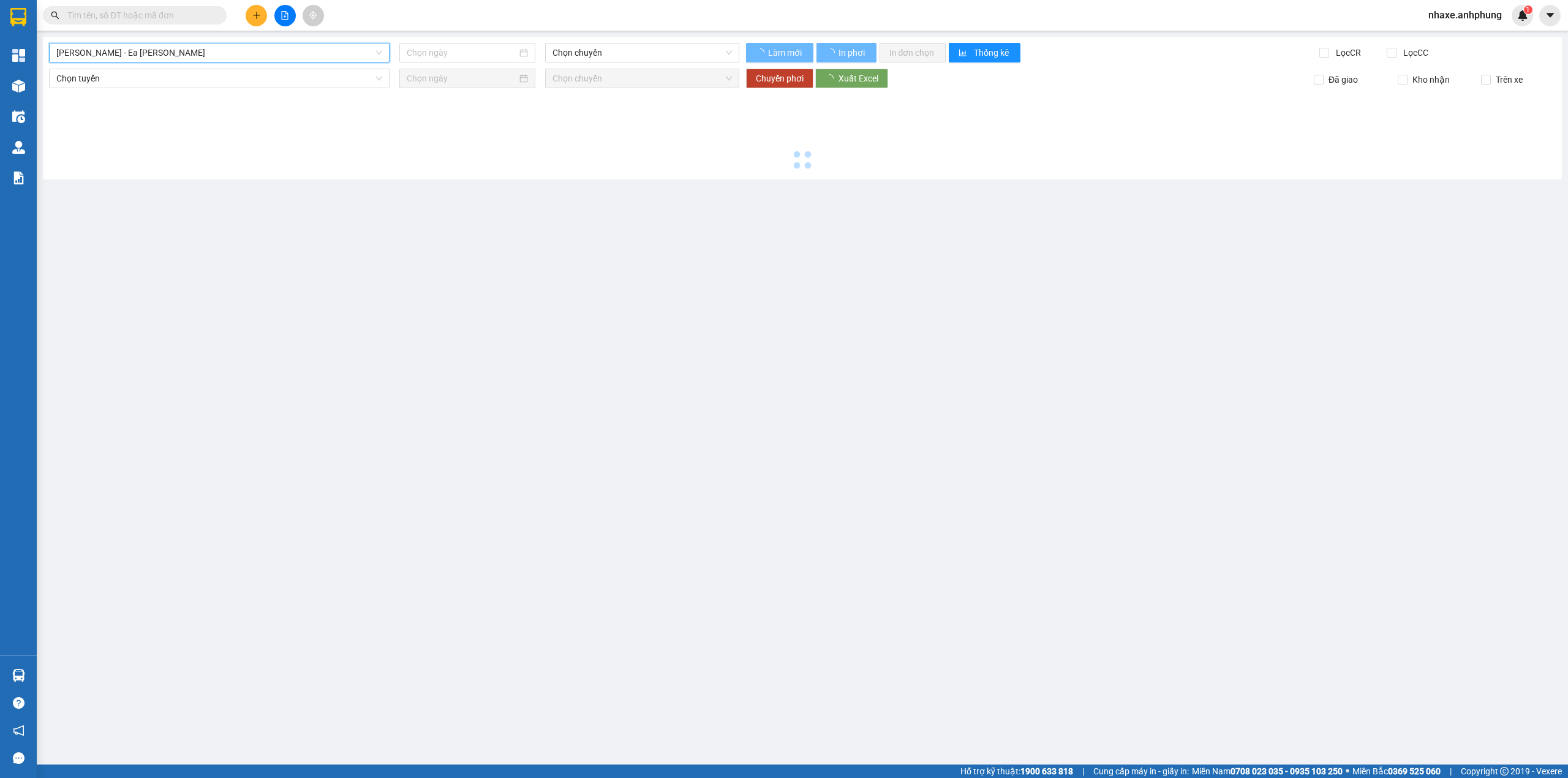
type input "[DATE]"
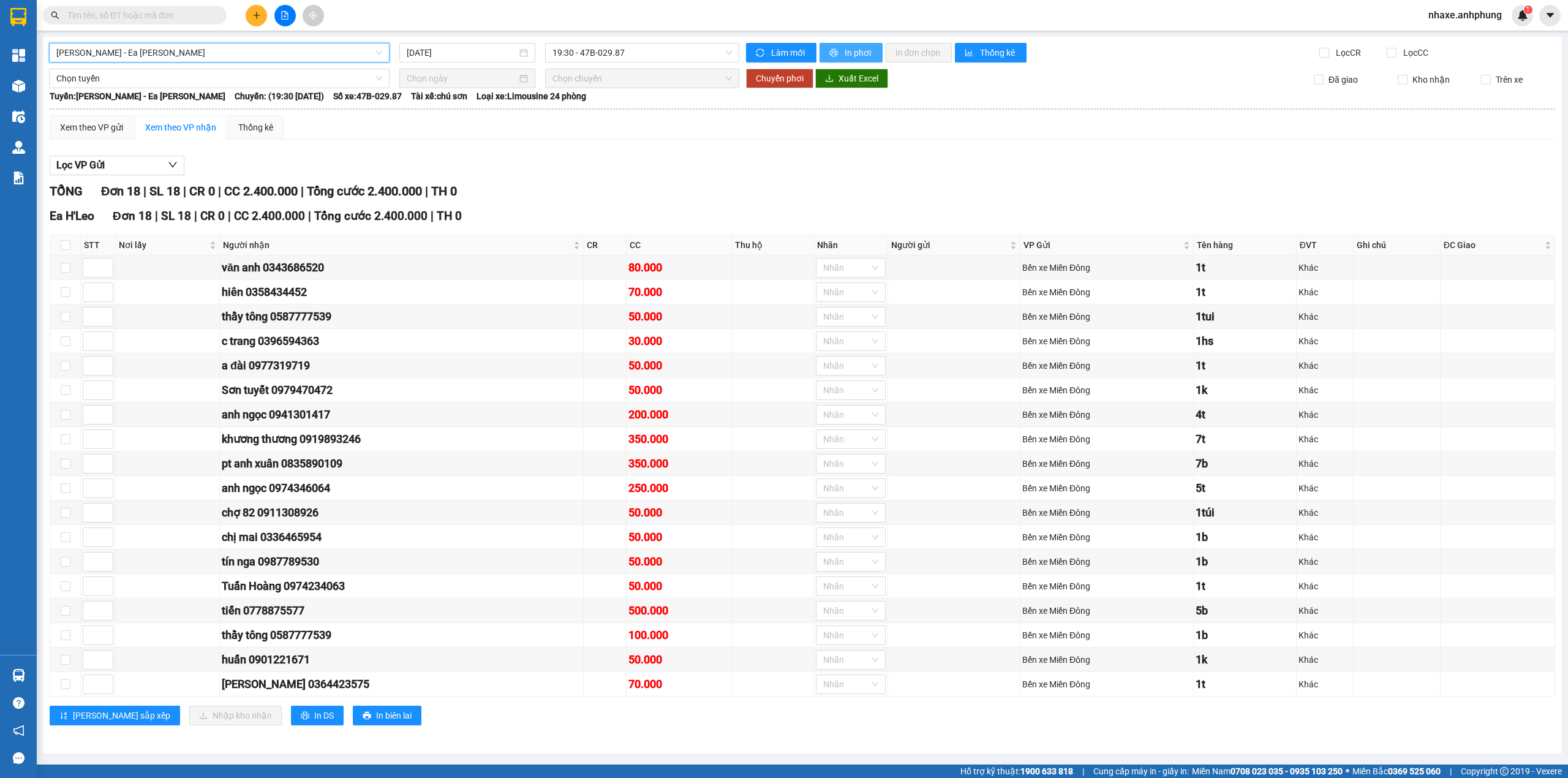
click at [864, 49] on span "In phơi" at bounding box center [859, 52] width 29 height 14
click at [295, 52] on span "[PERSON_NAME] - Ea [PERSON_NAME]" at bounding box center [219, 52] width 326 height 18
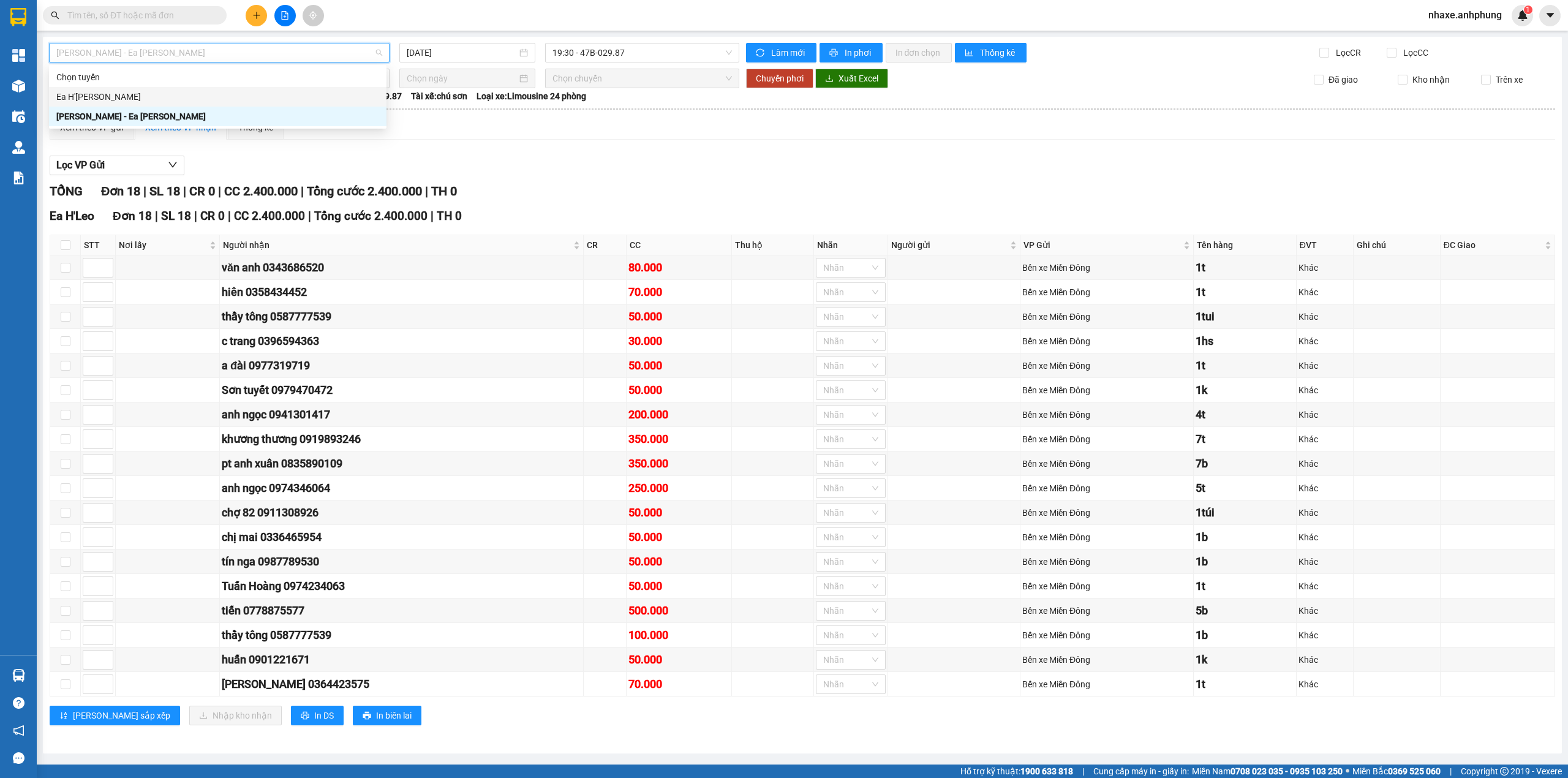
click at [160, 99] on div "Ea H'[PERSON_NAME]" at bounding box center [217, 97] width 323 height 14
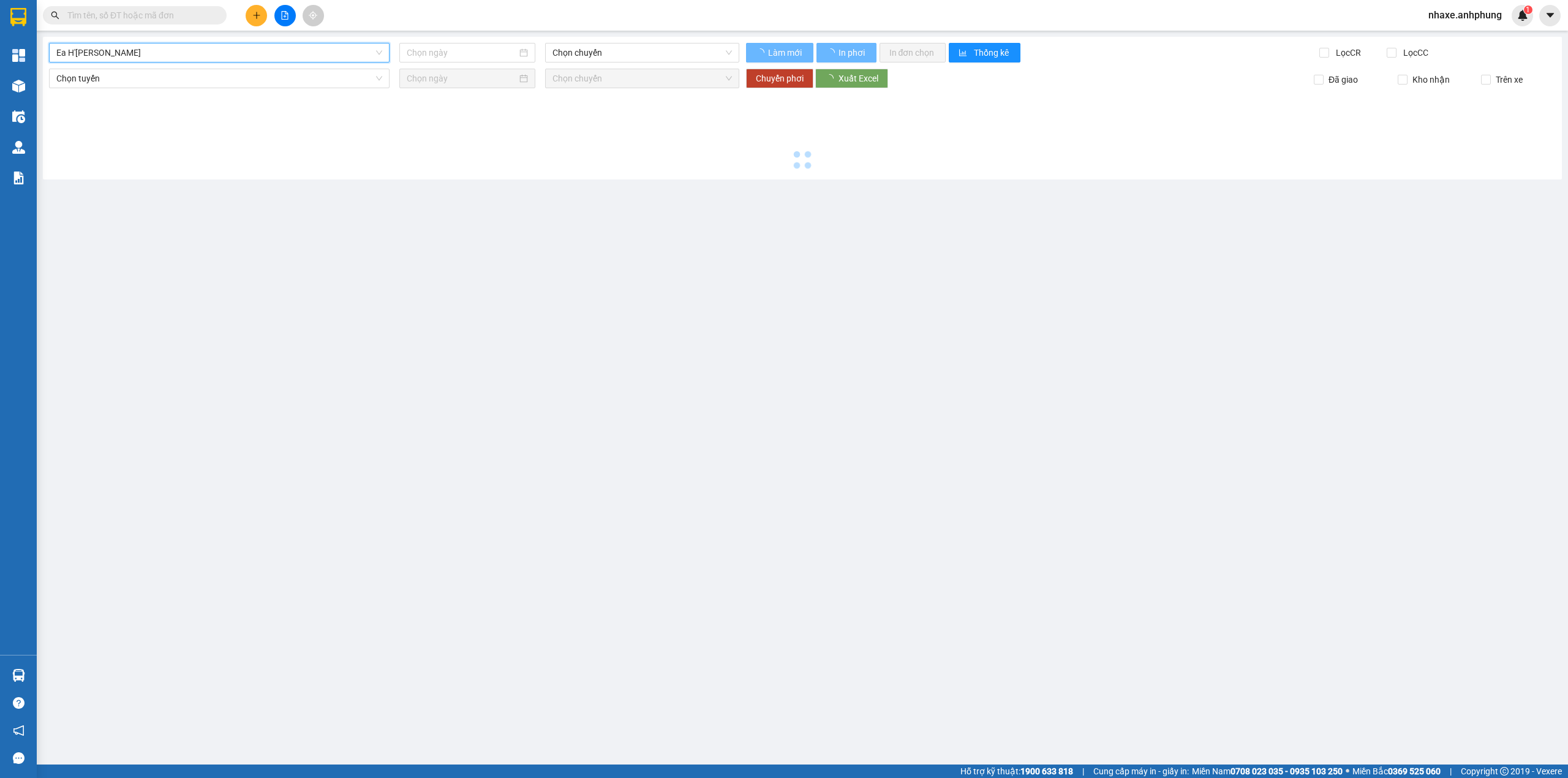
type input "[DATE]"
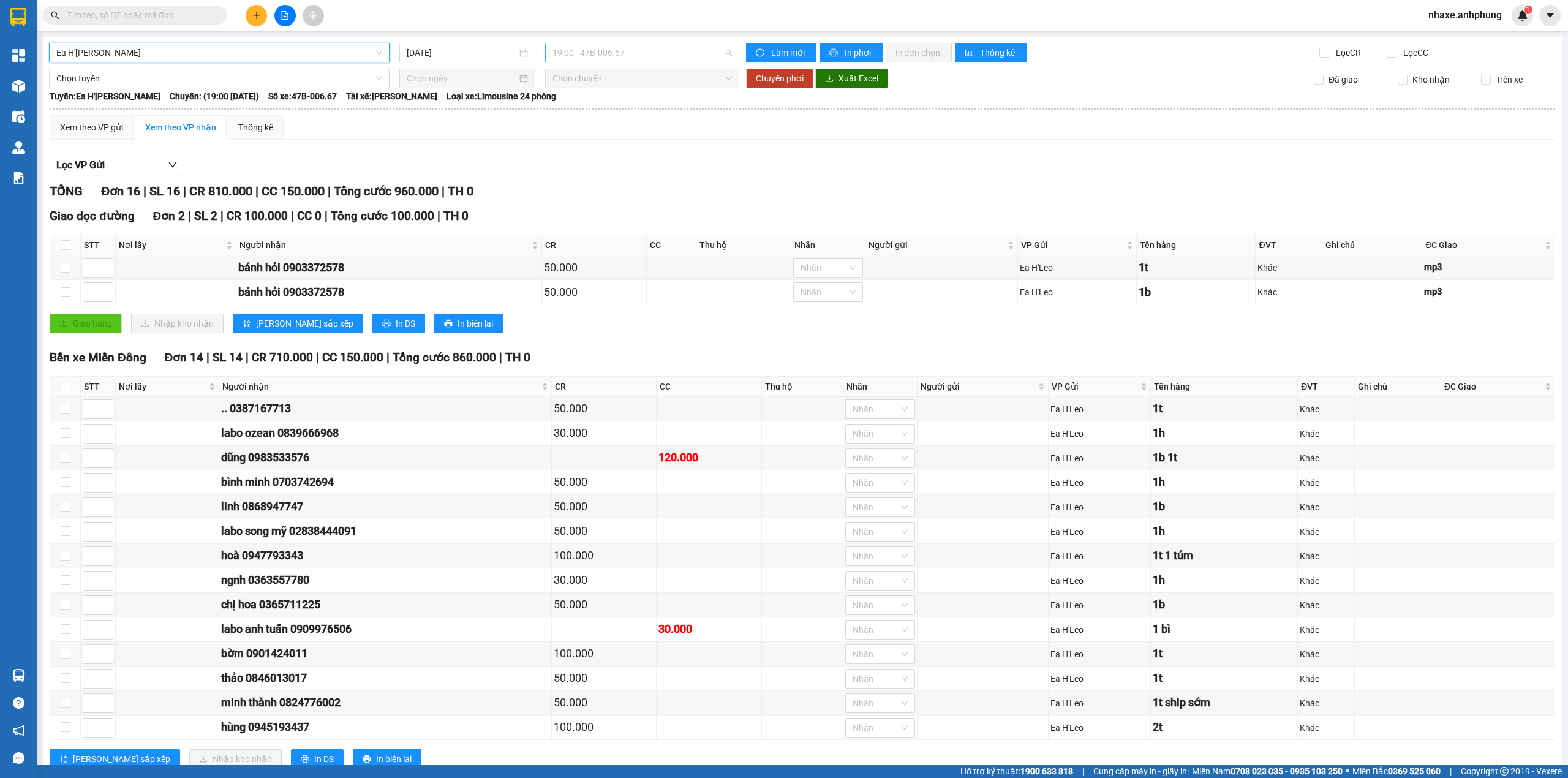
click at [638, 54] on span "19:00 - 47B-006.67" at bounding box center [642, 52] width 180 height 18
click at [600, 118] on div "21:00 - 47H-036.79" at bounding box center [596, 116] width 96 height 14
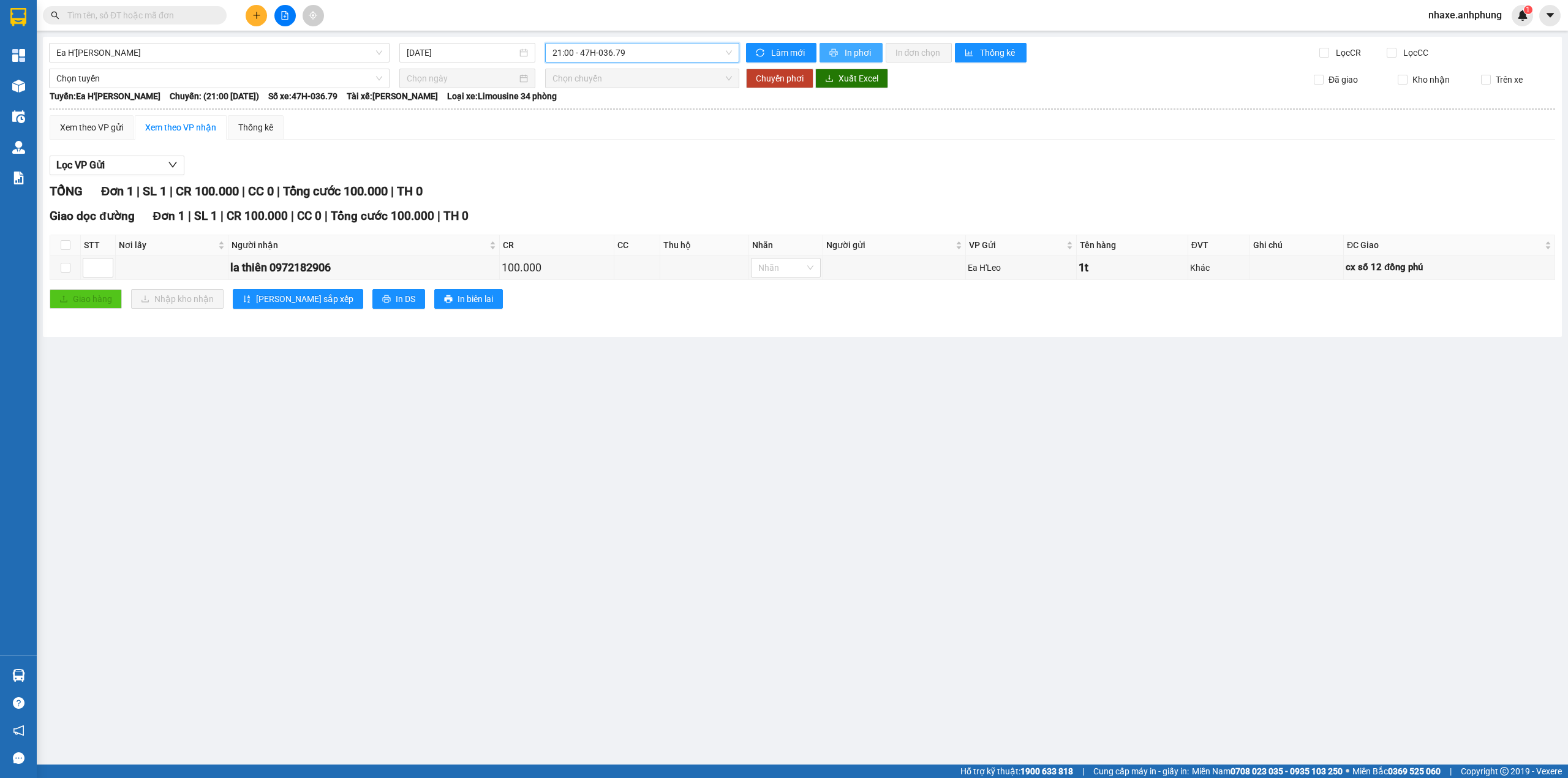
click at [858, 46] on span "In phơi" at bounding box center [859, 52] width 29 height 14
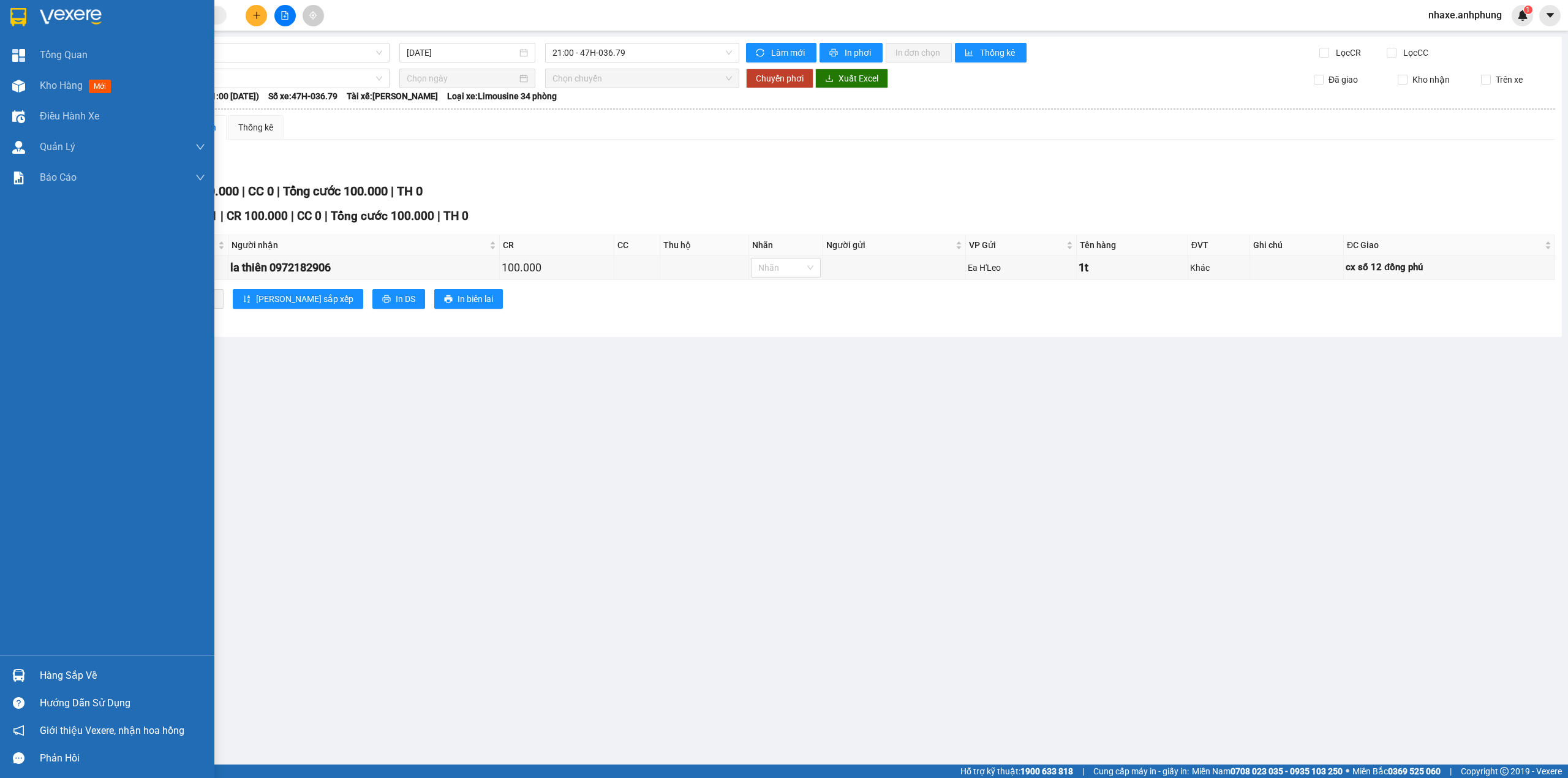
click at [79, 8] on img at bounding box center [70, 17] width 62 height 18
